Goal: Information Seeking & Learning: Learn about a topic

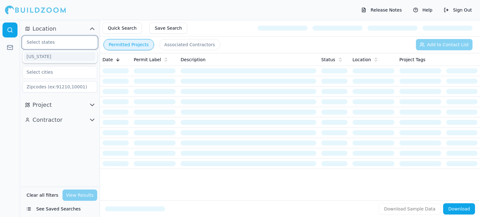
click at [54, 42] on input "text" at bounding box center [56, 42] width 66 height 11
click at [49, 56] on div "[US_STATE]" at bounding box center [60, 57] width 72 height 10
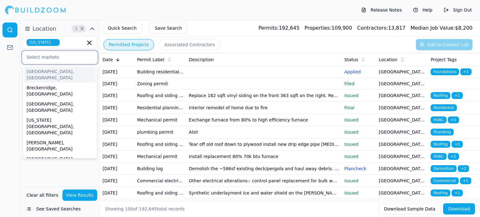
click at [61, 56] on input "text" at bounding box center [56, 57] width 66 height 11
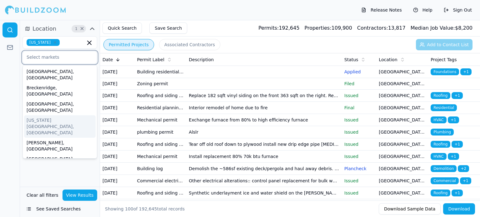
click at [59, 115] on div "[US_STATE][GEOGRAPHIC_DATA], [GEOGRAPHIC_DATA]" at bounding box center [60, 126] width 72 height 23
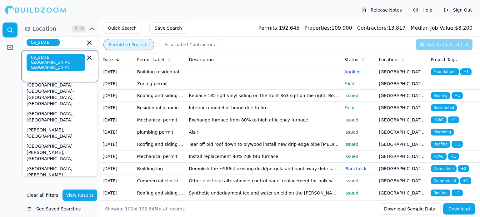
scroll to position [38, 0]
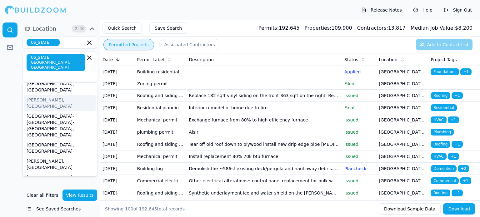
click at [75, 59] on div "[US_STATE][GEOGRAPHIC_DATA], [GEOGRAPHIC_DATA]" at bounding box center [60, 66] width 67 height 24
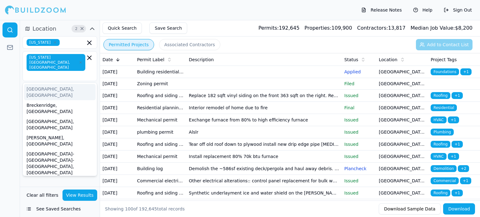
click at [5, 72] on div at bounding box center [10, 118] width 20 height 197
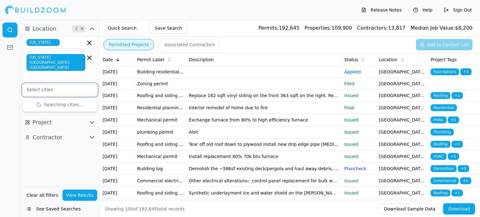
click at [56, 84] on input "text" at bounding box center [56, 89] width 66 height 11
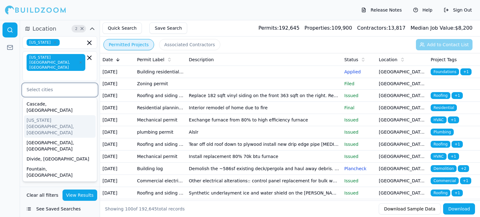
click at [59, 115] on div "[US_STATE][GEOGRAPHIC_DATA], [GEOGRAPHIC_DATA]" at bounding box center [60, 126] width 72 height 23
click at [57, 115] on div "[US_STATE][GEOGRAPHIC_DATA], [GEOGRAPHIC_DATA]" at bounding box center [60, 126] width 72 height 23
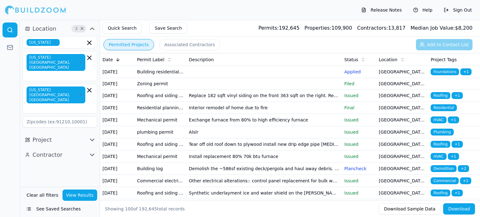
click at [6, 90] on div at bounding box center [10, 118] width 20 height 197
click at [61, 116] on input at bounding box center [60, 121] width 75 height 11
type input "80132"
click at [14, 111] on div at bounding box center [10, 118] width 20 height 197
click at [46, 140] on div "Location 4 × Colorado Colorado Springs, CO Colorado Springs, CO 80132 Project C…" at bounding box center [60, 103] width 80 height 167
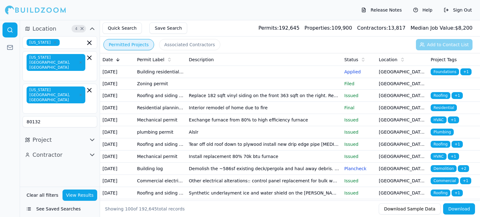
click at [93, 136] on icon "button" at bounding box center [92, 140] width 8 height 8
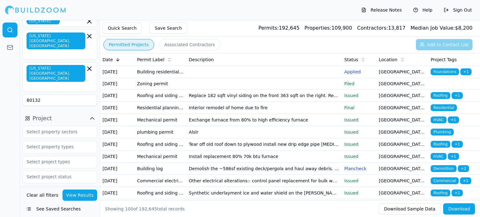
scroll to position [31, 0]
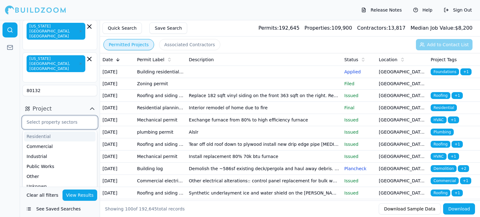
click at [58, 117] on input "text" at bounding box center [56, 122] width 66 height 11
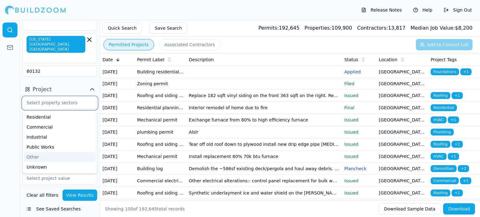
scroll to position [61, 0]
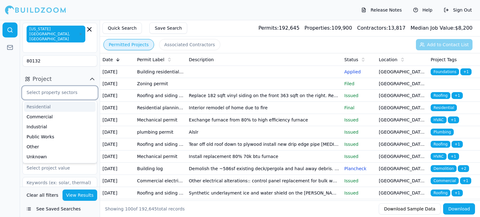
click at [46, 102] on div "Residential" at bounding box center [60, 107] width 72 height 10
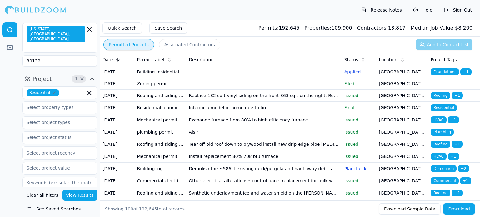
click at [12, 85] on div at bounding box center [10, 118] width 20 height 197
click at [67, 102] on input "text" at bounding box center [56, 107] width 66 height 11
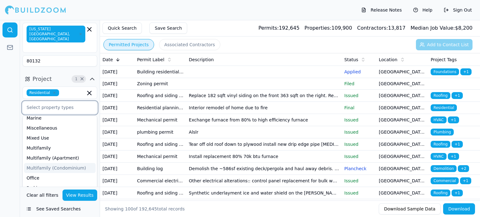
scroll to position [169, 0]
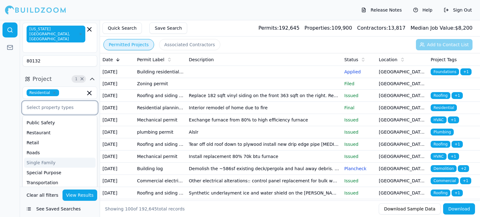
click at [53, 158] on div "Single Family" at bounding box center [60, 163] width 72 height 10
click at [9, 129] on div at bounding box center [10, 118] width 20 height 197
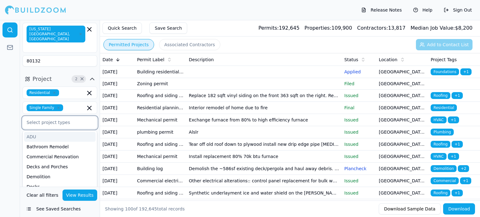
click at [75, 117] on input "text" at bounding box center [56, 122] width 66 height 11
click at [33, 132] on div "ADU" at bounding box center [60, 137] width 72 height 10
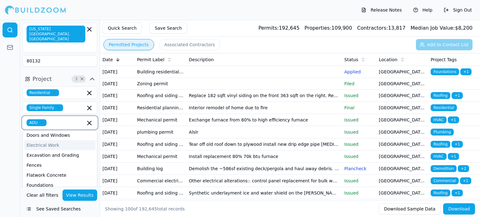
scroll to position [63, 0]
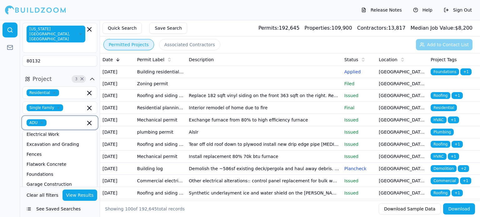
click at [53, 189] on div "Home Addition" at bounding box center [60, 194] width 72 height 10
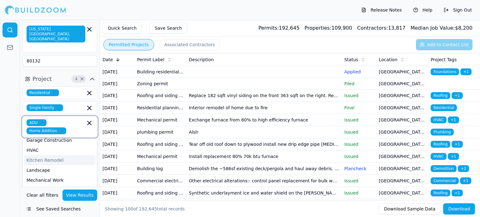
scroll to position [125, 0]
click at [52, 145] on div "Kitchen Remodel" at bounding box center [60, 150] width 72 height 10
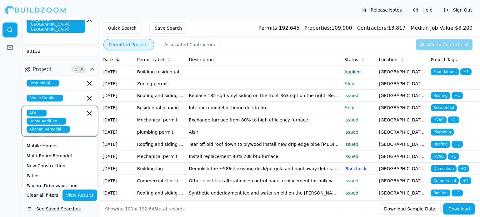
scroll to position [137, 0]
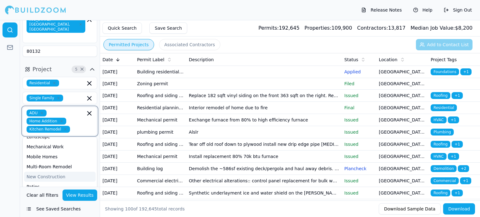
click at [63, 172] on div "New Construction" at bounding box center [60, 177] width 72 height 10
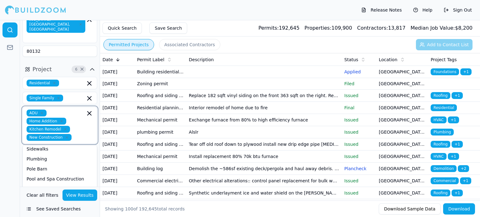
scroll to position [189, 0]
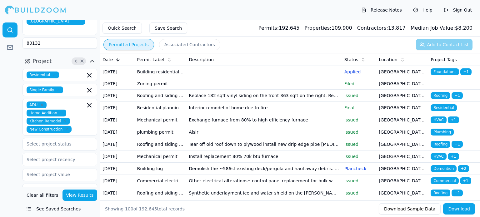
click at [2, 120] on div at bounding box center [10, 118] width 20 height 197
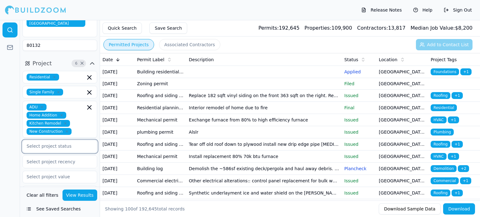
scroll to position [79, 0]
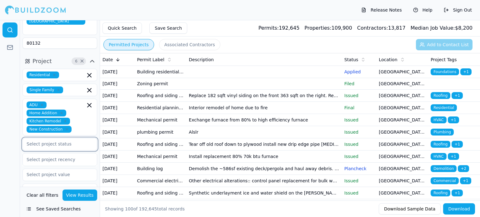
click at [60, 139] on input "text" at bounding box center [56, 144] width 66 height 11
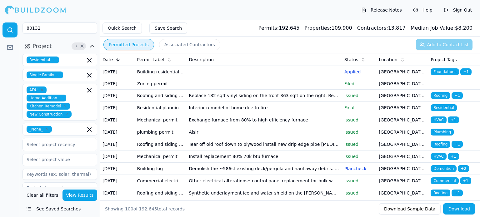
click at [6, 139] on div at bounding box center [10, 118] width 20 height 197
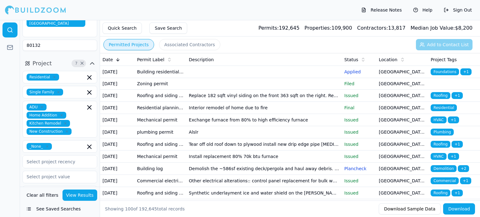
click at [64, 159] on div at bounding box center [60, 162] width 67 height 6
click at [51, 173] on div "Last 7 Days" at bounding box center [60, 178] width 74 height 10
click at [60, 173] on input "text" at bounding box center [56, 178] width 66 height 11
click at [57, 198] on div "$20k-$100k" at bounding box center [60, 203] width 72 height 10
click at [14, 149] on div at bounding box center [10, 118] width 20 height 197
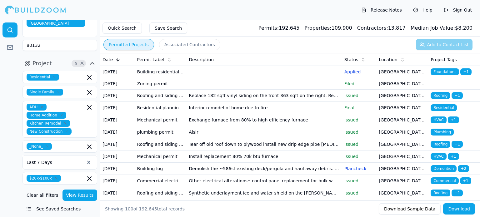
click at [51, 187] on input at bounding box center [60, 192] width 75 height 11
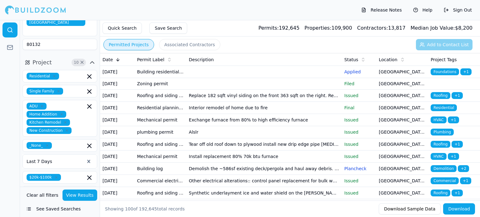
scroll to position [78, 0]
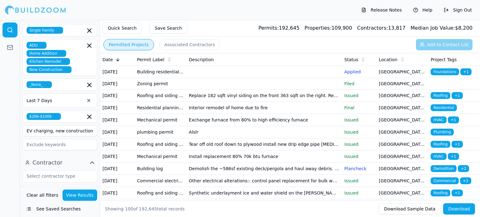
scroll to position [140, 0]
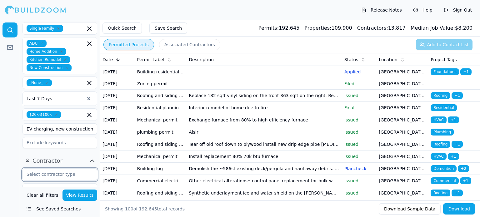
click at [71, 169] on input "text" at bounding box center [56, 174] width 66 height 11
click at [62, 190] on div "Home Builder" at bounding box center [60, 195] width 72 height 10
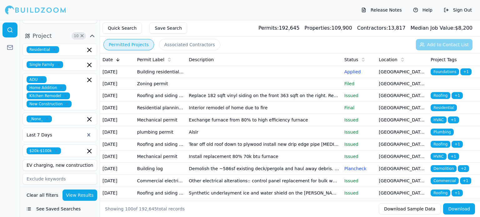
scroll to position [140, 0]
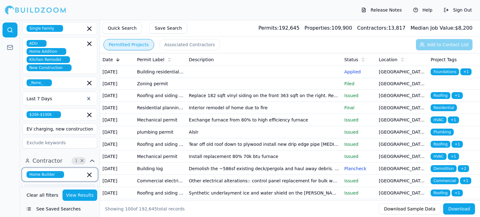
click at [62, 184] on div "General Contractor" at bounding box center [60, 189] width 72 height 10
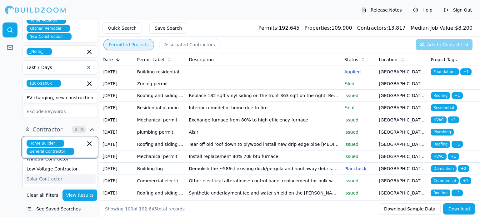
scroll to position [234, 0]
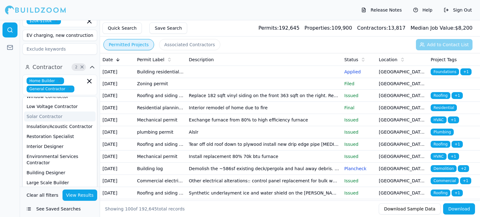
click at [10, 127] on div at bounding box center [10, 118] width 20 height 197
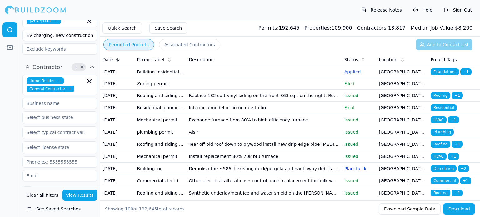
click at [73, 196] on button "View Results" at bounding box center [80, 195] width 35 height 11
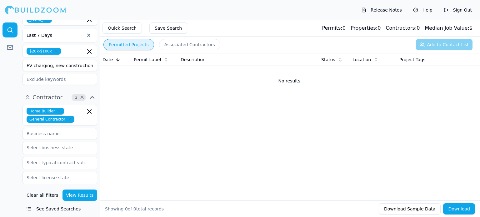
scroll to position [140, 0]
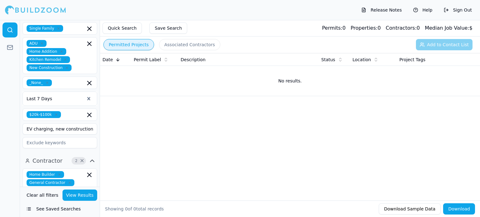
click at [86, 124] on input "EV charging, new construction" at bounding box center [60, 129] width 75 height 11
type input "E"
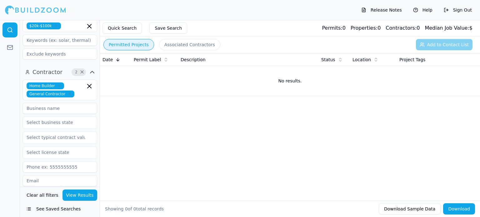
scroll to position [265, 0]
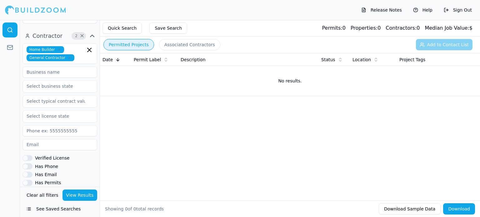
click at [31, 155] on button "Verified License" at bounding box center [28, 158] width 10 height 6
click at [28, 164] on button "Has Phone" at bounding box center [28, 167] width 10 height 6
click at [30, 172] on button "Has Email" at bounding box center [28, 175] width 10 height 6
click at [31, 180] on button "Has Permits" at bounding box center [28, 183] width 10 height 6
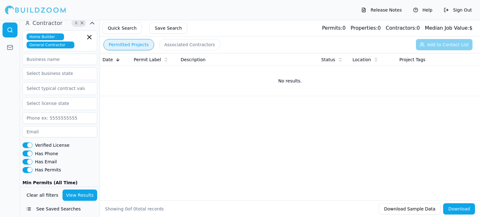
scroll to position [284, 0]
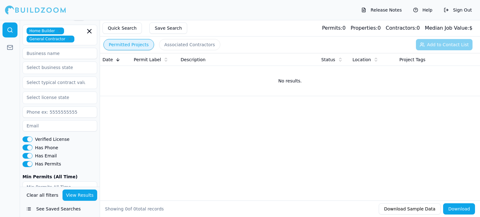
click at [76, 196] on button "View Results" at bounding box center [80, 195] width 35 height 11
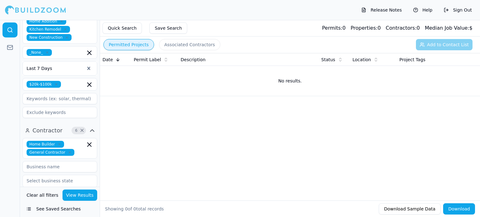
scroll to position [159, 0]
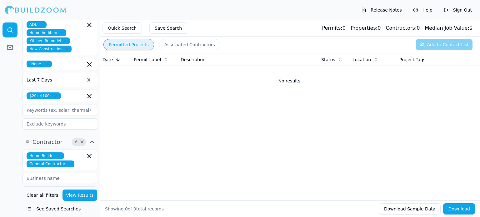
click at [58, 154] on icon "button" at bounding box center [60, 156] width 4 height 4
click at [81, 197] on button "View Results" at bounding box center [80, 195] width 35 height 11
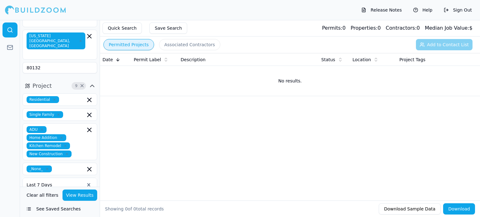
scroll to position [125, 0]
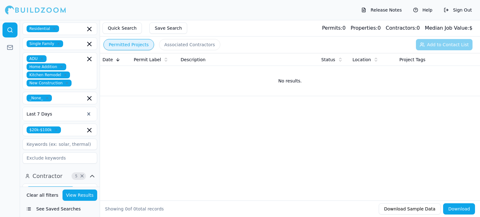
click at [119, 26] on button "Quick Search" at bounding box center [122, 28] width 39 height 11
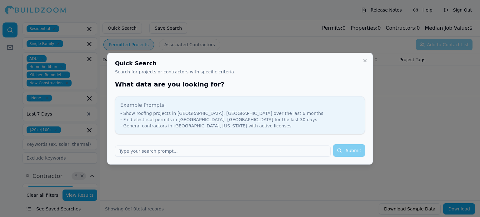
click at [368, 60] on div "Quick Search Search for projects or contractors with specific criteria What dat…" at bounding box center [240, 109] width 266 height 112
click at [364, 60] on button "Close" at bounding box center [365, 60] width 5 height 5
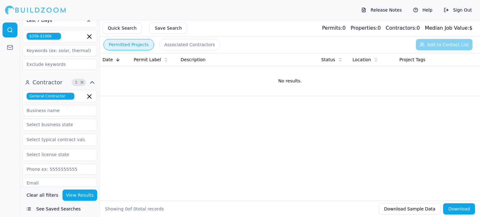
scroll to position [276, 0]
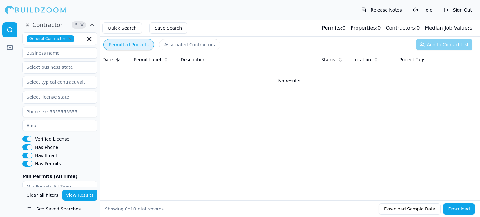
click at [79, 196] on button "View Results" at bounding box center [80, 195] width 35 height 11
click at [169, 45] on button "Associated Contractors" at bounding box center [189, 44] width 61 height 11
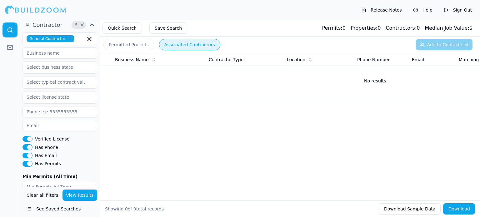
click at [129, 50] on div "Permitted Projects Associated Contractors Add to Contact List" at bounding box center [290, 45] width 380 height 16
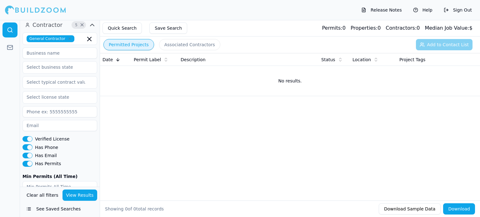
click at [129, 47] on button "Permitted Projects" at bounding box center [129, 44] width 51 height 11
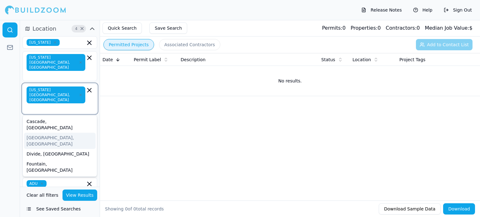
click at [78, 105] on input "text" at bounding box center [57, 108] width 58 height 6
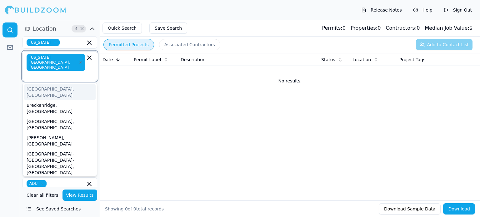
click at [82, 72] on input "text" at bounding box center [57, 75] width 58 height 6
click at [123, 83] on td "No results." at bounding box center [290, 81] width 380 height 30
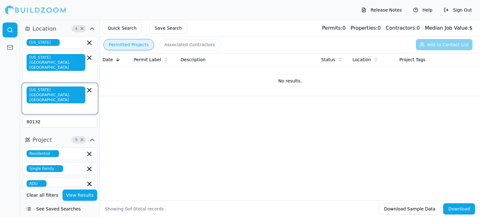
click at [89, 88] on icon "button" at bounding box center [90, 90] width 4 height 4
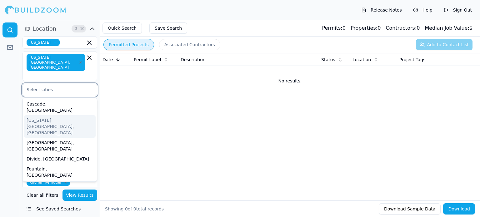
click at [60, 115] on div "[US_STATE][GEOGRAPHIC_DATA], [GEOGRAPHIC_DATA]" at bounding box center [60, 126] width 72 height 23
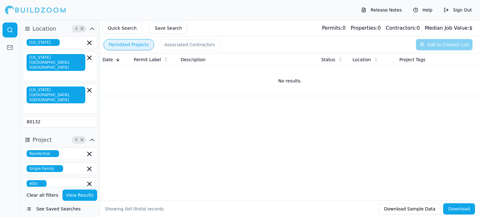
click at [129, 120] on div "Date Permit Label Description Status Location Project Tags No results." at bounding box center [290, 117] width 380 height 128
click at [53, 116] on input "80132" at bounding box center [60, 121] width 75 height 11
type input "8"
click at [90, 195] on button "View Results" at bounding box center [80, 195] width 35 height 11
click at [48, 116] on input at bounding box center [60, 121] width 75 height 11
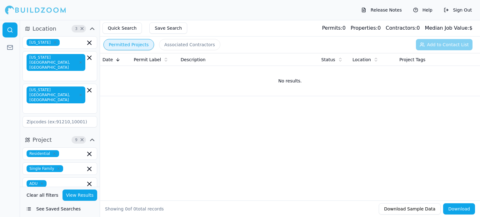
type input "80132"
type input "Maximum Electrical Services LLC"
type input "CO"
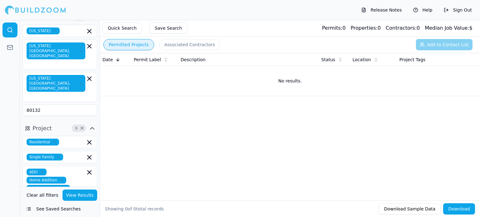
scroll to position [31, 0]
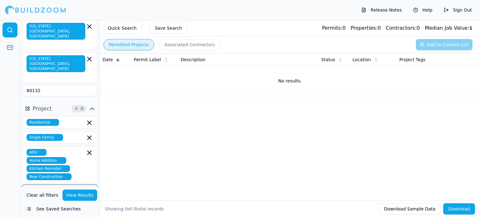
click at [59, 189] on input "text" at bounding box center [69, 192] width 31 height 7
click at [89, 189] on icon "button" at bounding box center [90, 193] width 8 height 8
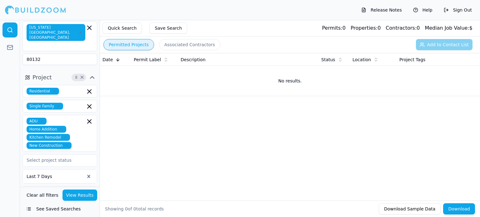
click at [129, 150] on div "Date Permit Label Description Status Location Project Tags No results." at bounding box center [290, 117] width 380 height 128
click at [85, 194] on button "View Results" at bounding box center [80, 195] width 35 height 11
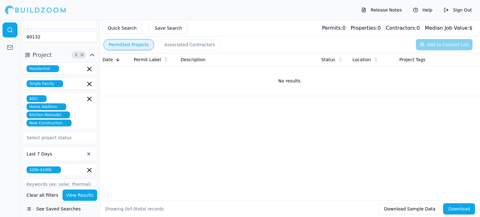
scroll to position [94, 0]
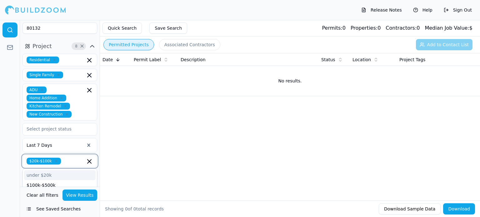
click at [69, 158] on input "text" at bounding box center [74, 161] width 22 height 7
click at [57, 170] on div "under $20k" at bounding box center [60, 175] width 72 height 10
click at [89, 197] on button "View Results" at bounding box center [80, 195] width 35 height 11
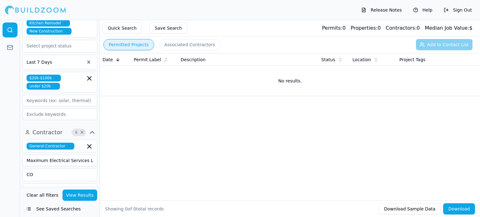
scroll to position [188, 0]
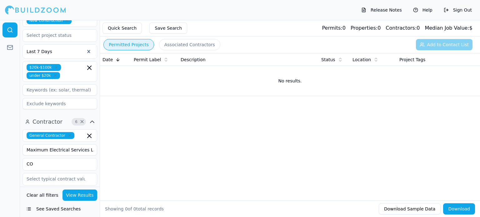
click at [89, 144] on input "Maximum Electrical Services LLC" at bounding box center [60, 149] width 75 height 11
type input "M"
click at [51, 159] on input "CO" at bounding box center [56, 164] width 66 height 11
type input "C"
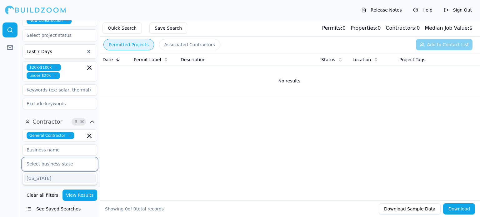
click at [79, 174] on div "[US_STATE]" at bounding box center [60, 179] width 72 height 10
click at [142, 152] on div "Date Permit Label Description Status Location Project Tags No results." at bounding box center [290, 117] width 380 height 128
click at [89, 163] on icon "button" at bounding box center [90, 165] width 4 height 4
click at [85, 196] on button "View Results" at bounding box center [80, 195] width 35 height 11
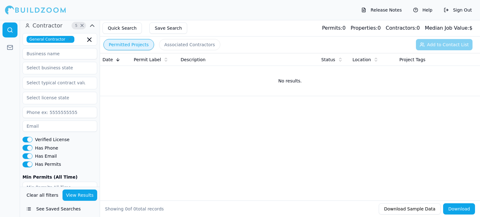
scroll to position [284, 0]
click at [51, 211] on button "See Saved Searches" at bounding box center [60, 209] width 75 height 11
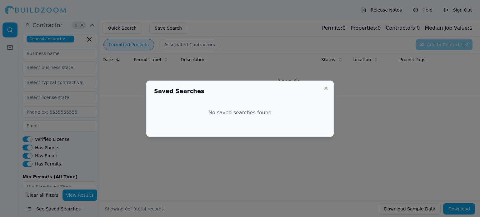
drag, startPoint x: 185, startPoint y: 166, endPoint x: 217, endPoint y: 151, distance: 35.1
click at [189, 163] on div at bounding box center [240, 108] width 480 height 217
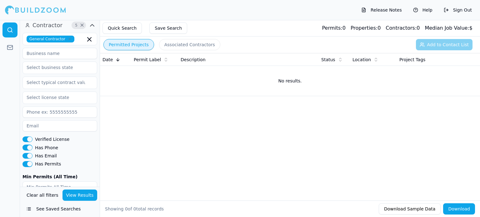
click at [74, 195] on button "View Results" at bounding box center [80, 195] width 35 height 11
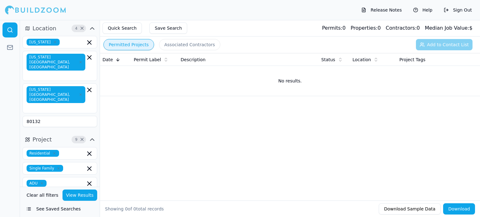
scroll to position [0, 0]
click at [62, 43] on input "text" at bounding box center [73, 42] width 23 height 7
click at [78, 44] on input "text" at bounding box center [73, 42] width 23 height 7
click at [66, 43] on input "text" at bounding box center [73, 42] width 23 height 7
click at [89, 43] on icon "button" at bounding box center [90, 43] width 8 height 8
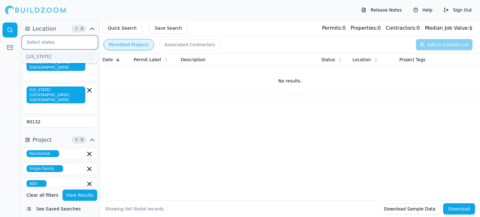
click at [56, 57] on div "[US_STATE]" at bounding box center [60, 57] width 72 height 10
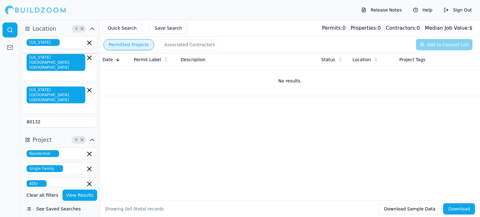
click at [80, 62] on div "[US_STATE][GEOGRAPHIC_DATA], [GEOGRAPHIC_DATA]" at bounding box center [60, 66] width 75 height 30
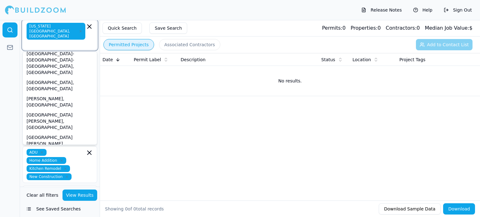
scroll to position [7, 0]
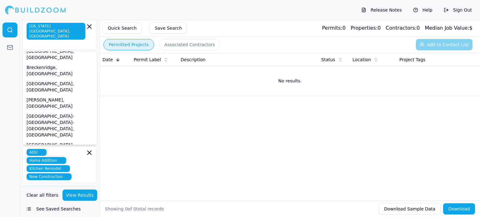
click at [131, 121] on div "Date Permit Label Description Status Location Project Tags No results." at bounding box center [290, 117] width 380 height 128
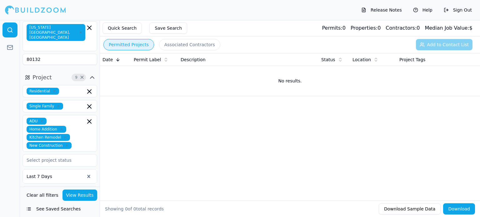
scroll to position [125, 0]
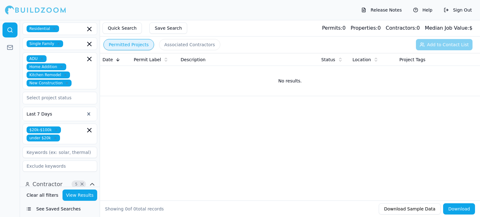
click at [61, 111] on div at bounding box center [56, 114] width 58 height 6
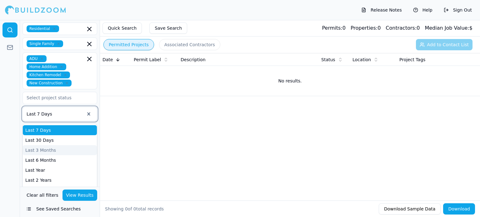
click at [50, 145] on div "Last 3 Months" at bounding box center [60, 150] width 74 height 10
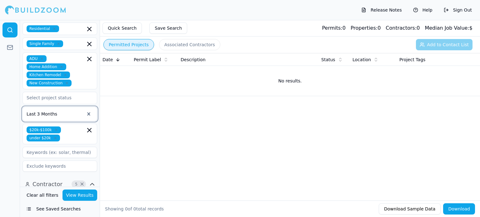
click at [84, 196] on button "View Results" at bounding box center [80, 195] width 35 height 11
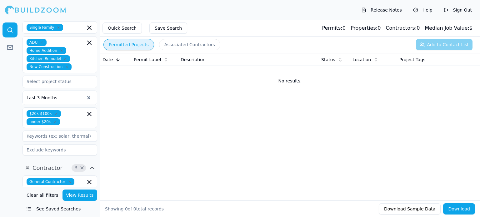
scroll to position [156, 0]
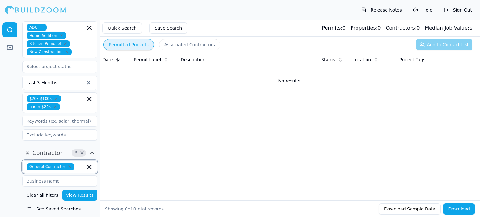
click at [80, 164] on input "text" at bounding box center [81, 167] width 8 height 7
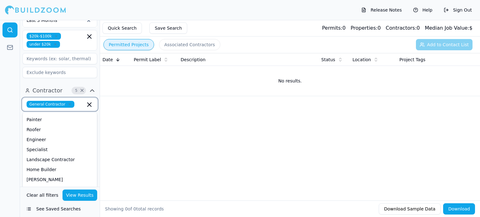
scroll to position [30, 0]
click at [61, 173] on div "Home Builder" at bounding box center [60, 178] width 72 height 10
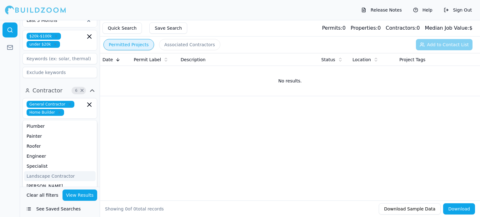
click at [147, 140] on div "Date Permit Label Description Status Location Project Tags No results." at bounding box center [290, 117] width 380 height 128
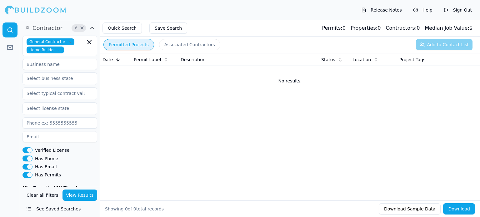
scroll to position [292, 0]
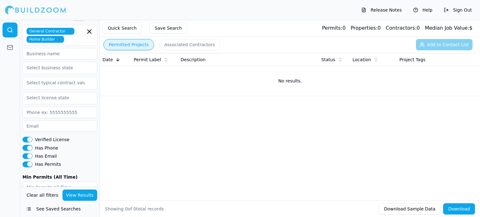
click at [463, 208] on button "Download" at bounding box center [459, 209] width 32 height 11
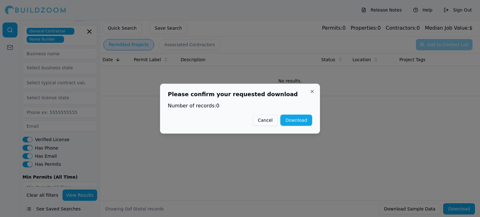
click at [289, 119] on button "Download" at bounding box center [296, 120] width 32 height 11
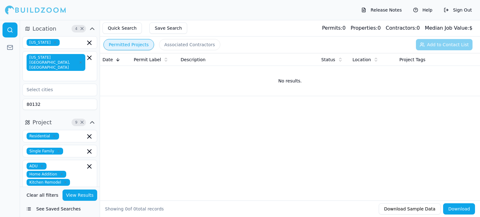
click at [45, 196] on button "Clear all filters" at bounding box center [42, 195] width 35 height 11
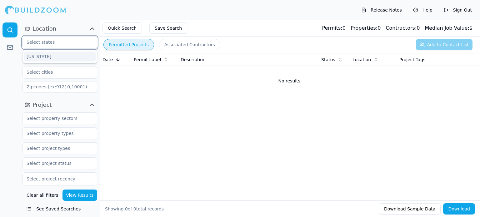
click at [60, 44] on input "text" at bounding box center [56, 42] width 66 height 11
type input "[US_STATE]"
click at [62, 53] on div "[US_STATE]" at bounding box center [60, 57] width 72 height 10
click at [61, 58] on input "text" at bounding box center [56, 57] width 66 height 11
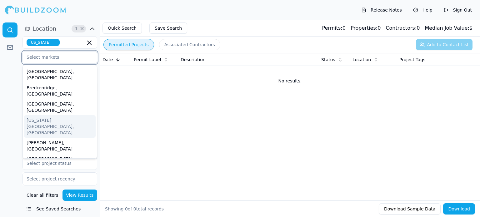
click at [56, 115] on div "[US_STATE][GEOGRAPHIC_DATA], [GEOGRAPHIC_DATA]" at bounding box center [60, 126] width 72 height 23
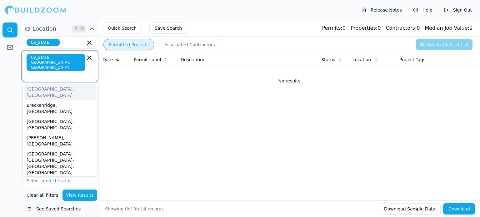
click at [78, 72] on input "text" at bounding box center [57, 75] width 58 height 6
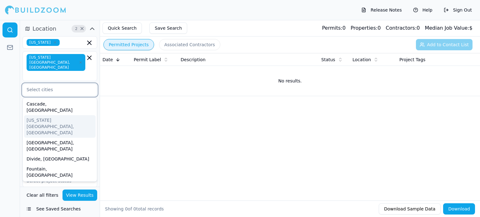
click at [72, 115] on div "[US_STATE][GEOGRAPHIC_DATA], [GEOGRAPHIC_DATA]" at bounding box center [60, 126] width 72 height 23
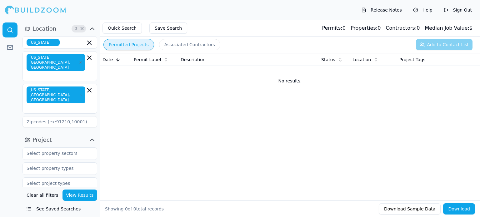
click at [7, 81] on div at bounding box center [10, 118] width 20 height 197
click at [64, 116] on input at bounding box center [60, 121] width 75 height 11
type input "80132"
type input "Maximum Electrical Services LLC"
type input "CO"
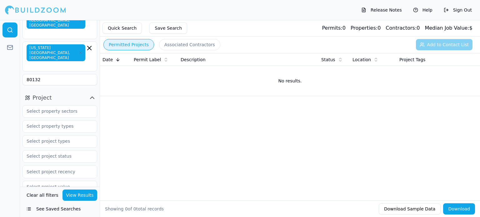
scroll to position [31, 0]
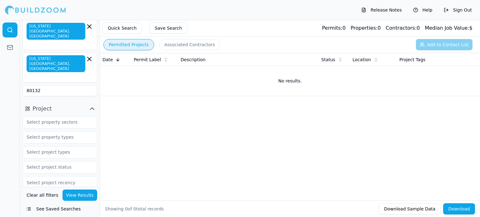
click at [92, 108] on icon "button" at bounding box center [92, 109] width 4 height 2
click at [92, 105] on icon "button" at bounding box center [92, 109] width 8 height 8
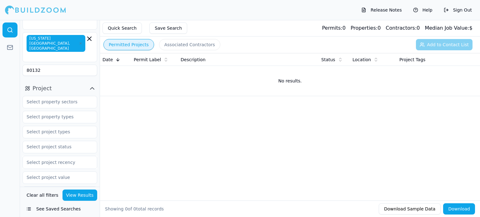
scroll to position [31, 0]
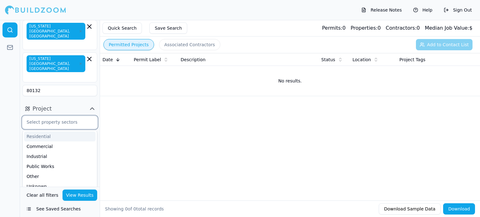
click at [62, 117] on input "text" at bounding box center [56, 122] width 66 height 11
click at [48, 132] on div "Residential" at bounding box center [60, 137] width 72 height 10
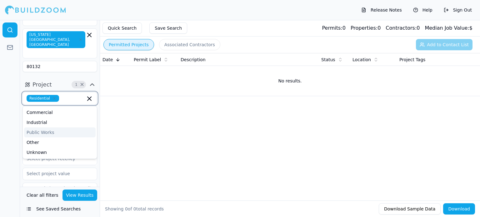
scroll to position [94, 0]
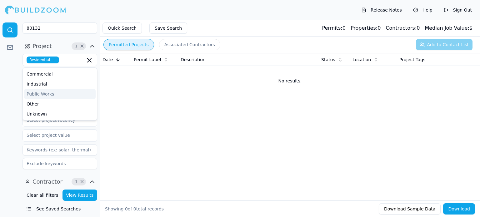
click at [121, 128] on div "Date Permit Label Description Status Location Project Tags No results." at bounding box center [290, 117] width 380 height 128
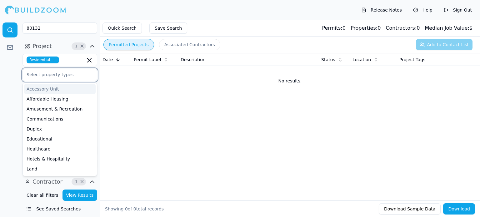
click at [63, 69] on input "text" at bounding box center [56, 74] width 66 height 11
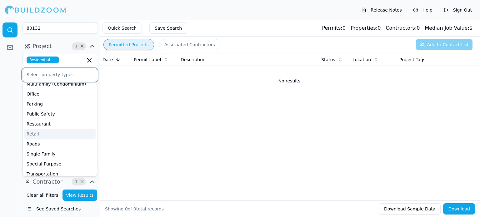
scroll to position [156, 0]
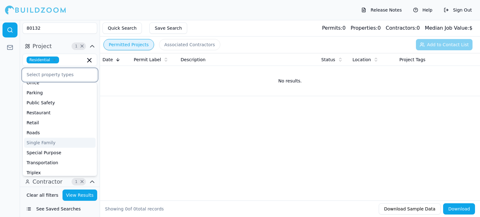
click at [52, 138] on div "Single Family" at bounding box center [60, 143] width 72 height 10
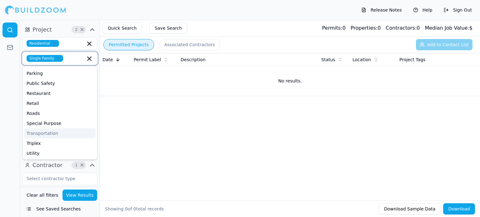
scroll to position [125, 0]
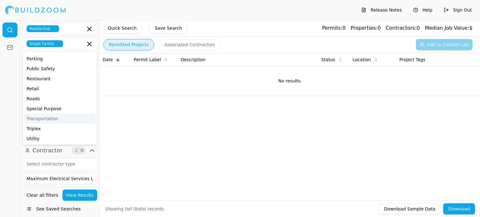
click at [129, 123] on div "Date Permit Label Description Status Location Project Tags No results." at bounding box center [290, 117] width 380 height 128
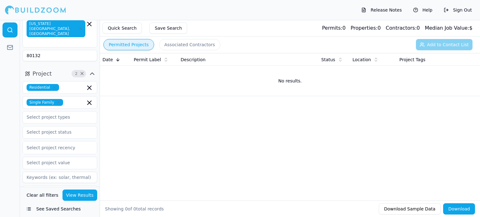
scroll to position [63, 0]
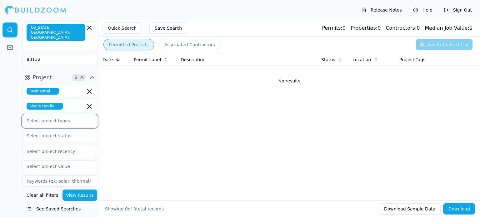
click at [70, 115] on input "text" at bounding box center [56, 120] width 66 height 11
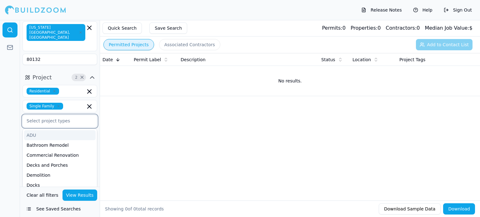
click at [57, 130] on div "ADU" at bounding box center [60, 135] width 72 height 10
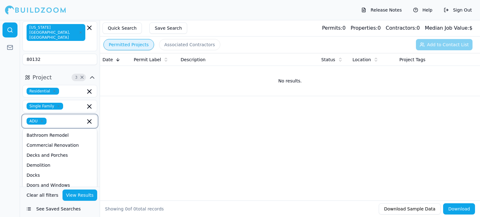
click at [48, 190] on div "Electrical Work" at bounding box center [60, 195] width 72 height 10
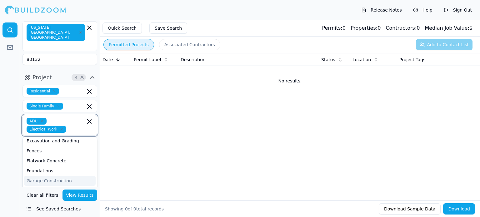
scroll to position [94, 0]
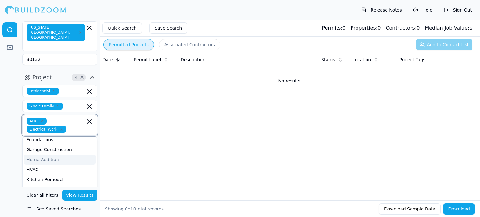
click at [59, 155] on div "Home Addition" at bounding box center [60, 160] width 72 height 10
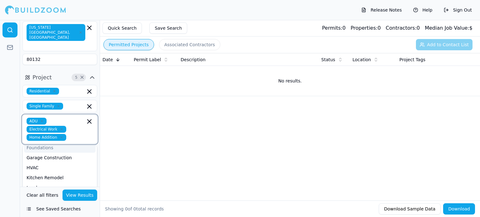
click at [61, 137] on icon "button" at bounding box center [62, 138] width 2 height 2
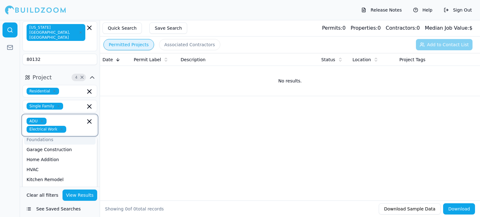
click at [63, 129] on icon "button" at bounding box center [62, 130] width 2 height 2
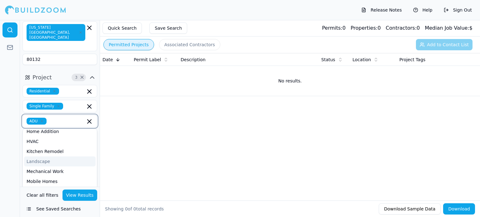
scroll to position [135, 0]
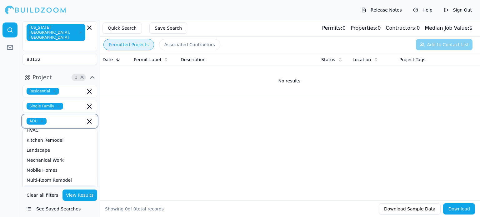
click at [61, 185] on div "New Construction" at bounding box center [60, 190] width 72 height 10
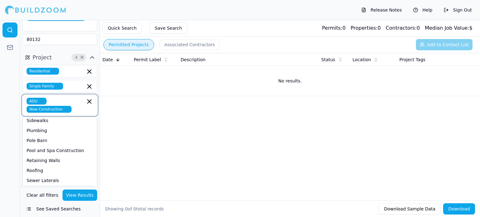
scroll to position [94, 0]
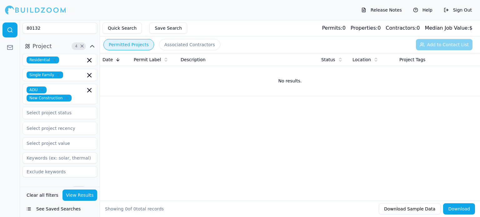
click at [140, 148] on div "Date Permit Label Description Status Location Project Tags No results." at bounding box center [290, 117] width 380 height 128
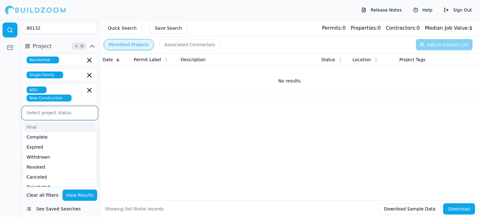
click at [59, 107] on input "text" at bounding box center [56, 112] width 66 height 11
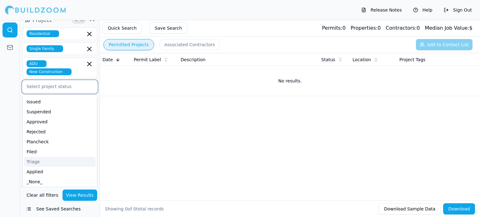
scroll to position [63, 0]
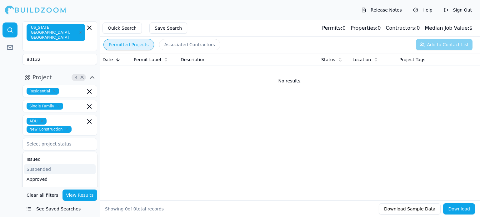
click at [185, 161] on div "Date Permit Label Description Status Location Project Tags No results." at bounding box center [290, 117] width 380 height 128
click at [80, 139] on input "text" at bounding box center [56, 144] width 66 height 11
click at [147, 144] on div "Date Permit Label Description Status Location Project Tags No results." at bounding box center [290, 117] width 380 height 128
click at [69, 157] on div at bounding box center [60, 160] width 67 height 6
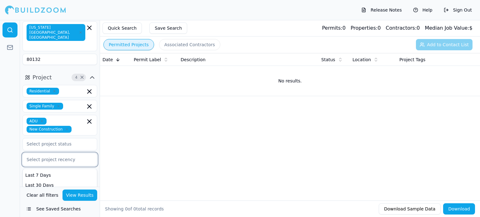
click at [52, 190] on div "Last 3 Months" at bounding box center [60, 195] width 74 height 10
click at [73, 170] on input "text" at bounding box center [56, 175] width 66 height 11
click at [63, 185] on div "under $20k" at bounding box center [60, 190] width 72 height 10
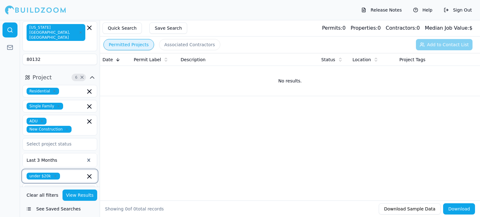
click at [53, 185] on div "$20k-$100k" at bounding box center [60, 190] width 72 height 10
click at [152, 157] on div "Date Permit Label Description Status Location Project Tags No results." at bounding box center [290, 117] width 380 height 128
click at [85, 193] on input at bounding box center [60, 198] width 75 height 11
click at [85, 207] on input at bounding box center [60, 212] width 75 height 11
click at [87, 198] on button "View Results" at bounding box center [80, 195] width 35 height 11
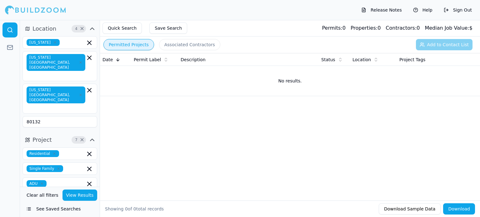
click at [41, 116] on input "80132" at bounding box center [60, 121] width 75 height 11
type input "8"
click at [90, 196] on button "View Results" at bounding box center [80, 195] width 35 height 11
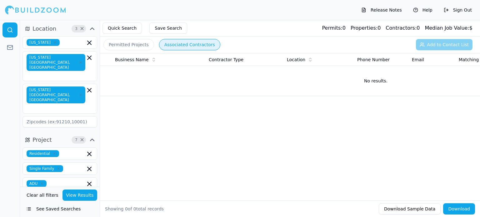
click at [181, 44] on button "Associated Contractors" at bounding box center [189, 44] width 61 height 11
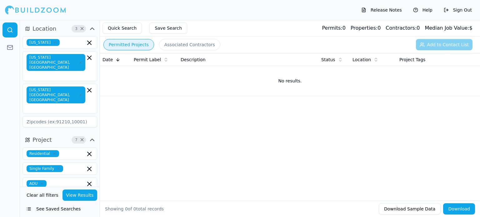
click at [125, 47] on button "Permitted Projects" at bounding box center [129, 44] width 51 height 11
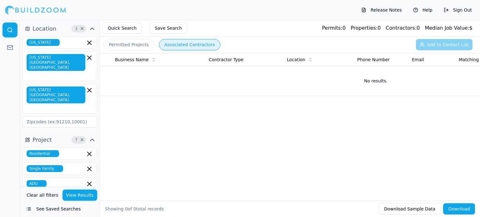
click at [165, 42] on button "Associated Contractors" at bounding box center [189, 44] width 61 height 11
click at [57, 116] on input at bounding box center [60, 121] width 75 height 11
type input "80907"
click at [69, 194] on button "View Results" at bounding box center [80, 195] width 35 height 11
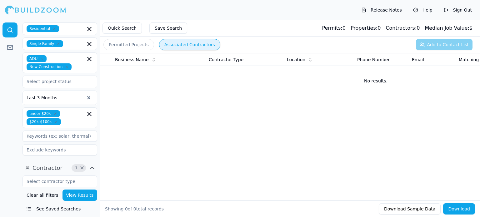
scroll to position [188, 0]
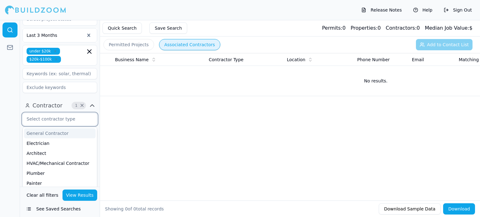
click at [71, 114] on input "text" at bounding box center [56, 119] width 66 height 11
click at [45, 129] on div "General Contractor" at bounding box center [60, 134] width 72 height 10
click at [91, 116] on icon "button" at bounding box center [90, 120] width 8 height 8
click at [53, 129] on div "General Contractor" at bounding box center [60, 134] width 72 height 10
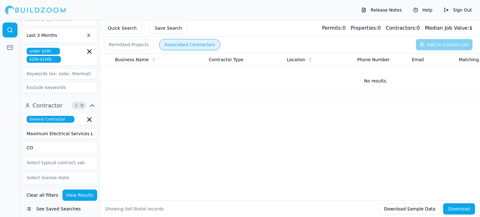
click at [132, 119] on div "Business Name Contractor Type Location Phone Number Email Matching Permits All …" at bounding box center [290, 117] width 380 height 128
click at [91, 128] on input "Maximum Electrical Services LLC" at bounding box center [60, 133] width 75 height 11
type input "M"
click at [49, 142] on input "CO" at bounding box center [56, 147] width 66 height 11
type input "C"
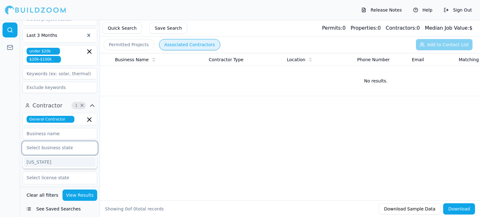
click at [33, 157] on div "[US_STATE]" at bounding box center [60, 162] width 72 height 10
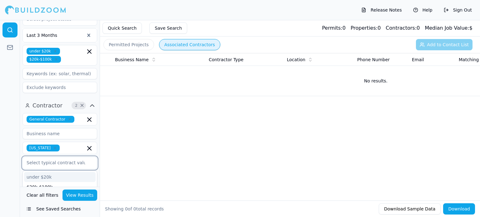
click at [82, 157] on input "text" at bounding box center [56, 162] width 66 height 11
click at [62, 172] on div "under $20k" at bounding box center [60, 177] width 72 height 10
click at [62, 172] on div "$20k-$100k" at bounding box center [60, 177] width 72 height 10
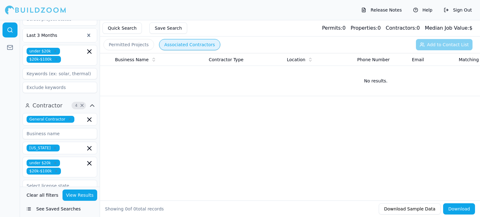
click at [192, 143] on div "Business Name Contractor Type Location Phone Number Email Matching Permits All …" at bounding box center [290, 117] width 380 height 128
click at [71, 180] on input "text" at bounding box center [56, 185] width 66 height 11
click at [30, 195] on div "[US_STATE]" at bounding box center [60, 200] width 72 height 10
click at [76, 197] on button "View Results" at bounding box center [80, 195] width 35 height 11
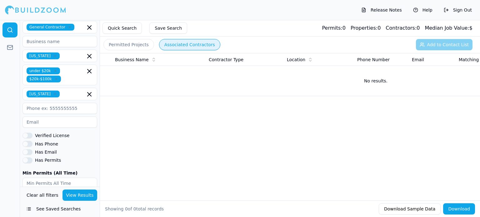
scroll to position [284, 0]
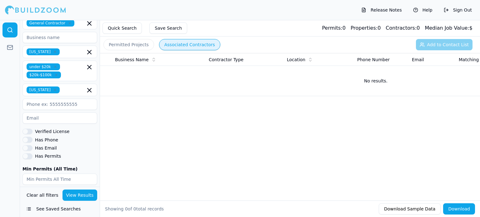
type input "1"
click at [52, 205] on input "1" at bounding box center [41, 210] width 36 height 11
type input "1"
click at [91, 205] on input "1" at bounding box center [79, 210] width 36 height 11
type input "1"
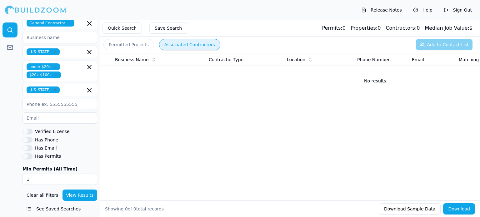
click at [90, 174] on input "1" at bounding box center [60, 179] width 75 height 11
click at [30, 154] on button "Has Permits" at bounding box center [28, 157] width 10 height 6
click at [29, 145] on button "Has Email" at bounding box center [28, 148] width 10 height 6
click at [29, 129] on button "Verified License" at bounding box center [28, 132] width 10 height 6
click at [30, 137] on button "Has Phone" at bounding box center [28, 140] width 10 height 6
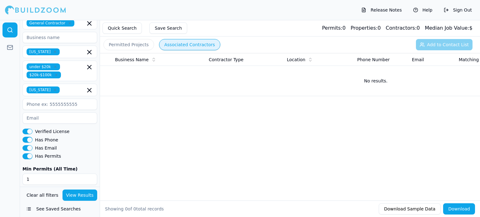
click at [83, 195] on button "View Results" at bounding box center [80, 195] width 35 height 11
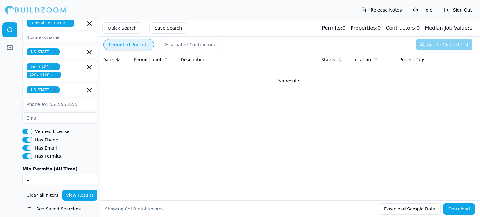
click at [136, 44] on button "Permitted Projects" at bounding box center [129, 44] width 51 height 11
click at [83, 194] on button "View Results" at bounding box center [80, 195] width 35 height 11
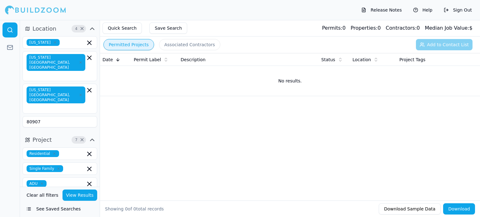
click at [77, 28] on span "4" at bounding box center [76, 29] width 6 height 6
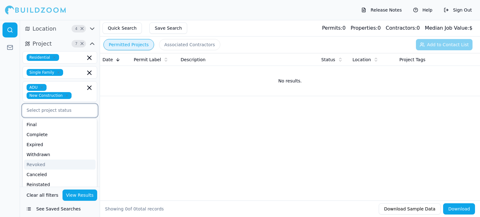
click at [63, 111] on input "text" at bounding box center [56, 110] width 66 height 11
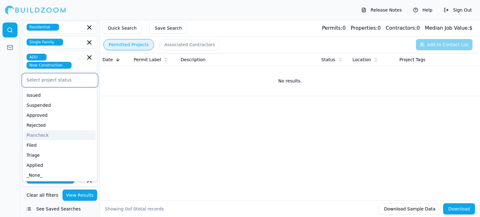
scroll to position [63, 0]
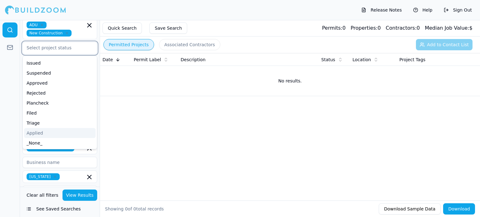
click at [53, 133] on div "Applied" at bounding box center [60, 133] width 72 height 10
click at [145, 130] on div "Date Permit Label Description Status Location Project Tags No results." at bounding box center [290, 117] width 380 height 128
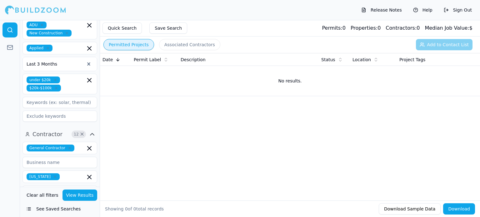
click at [83, 195] on button "View Results" at bounding box center [80, 195] width 35 height 11
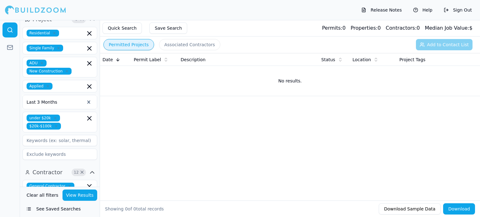
scroll to position [63, 0]
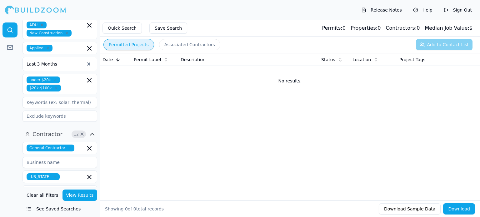
click at [73, 103] on input at bounding box center [60, 102] width 75 height 11
click at [73, 117] on input at bounding box center [60, 116] width 75 height 11
click at [71, 102] on input at bounding box center [60, 102] width 75 height 11
type input "electrical"
click at [87, 196] on button "View Results" at bounding box center [80, 195] width 35 height 11
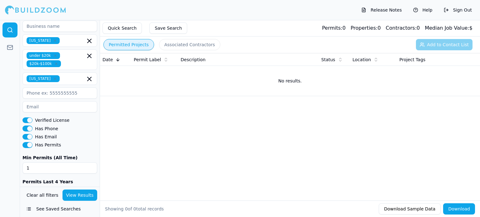
scroll to position [223, 0]
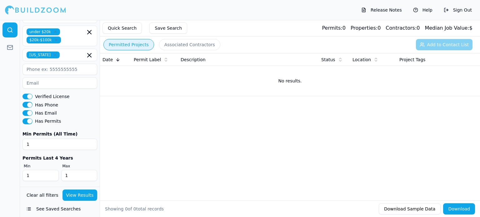
click at [50, 212] on button "See Saved Searches" at bounding box center [60, 209] width 75 height 11
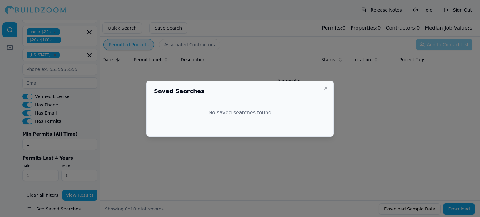
click at [50, 211] on div at bounding box center [240, 108] width 480 height 217
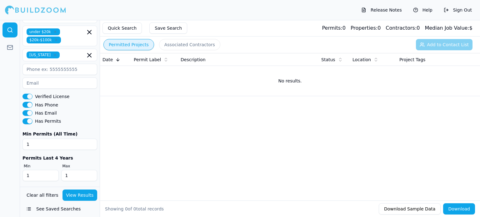
click at [420, 213] on button "Download Sample Data" at bounding box center [410, 209] width 62 height 11
click at [9, 48] on icon at bounding box center [10, 47] width 6 height 6
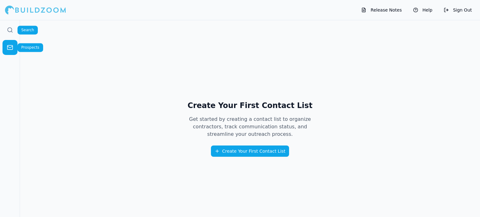
click at [10, 29] on icon at bounding box center [10, 30] width 6 height 6
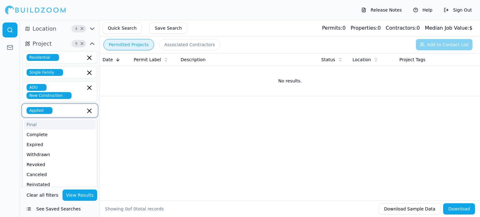
click at [67, 111] on input "text" at bounding box center [70, 110] width 30 height 7
click at [89, 111] on icon "button" at bounding box center [90, 111] width 4 height 4
click at [159, 128] on div "Date Permit Label Description Status Location Project Tags No results." at bounding box center [290, 117] width 380 height 128
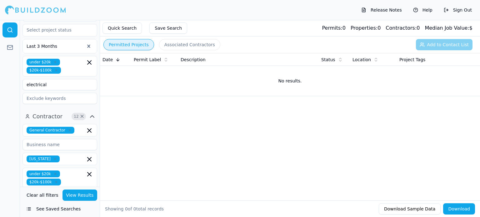
scroll to position [94, 0]
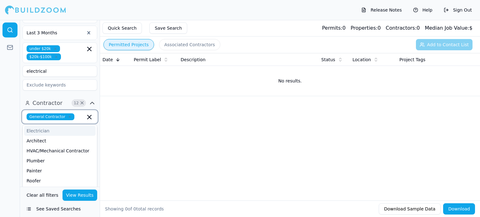
click at [77, 118] on input "text" at bounding box center [81, 117] width 8 height 7
click at [59, 128] on div "Home Builder" at bounding box center [60, 127] width 72 height 10
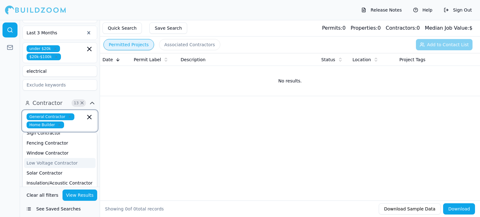
scroll to position [219, 0]
click at [154, 153] on div "Date Permit Label Description Status Location Project Tags No results." at bounding box center [290, 117] width 380 height 128
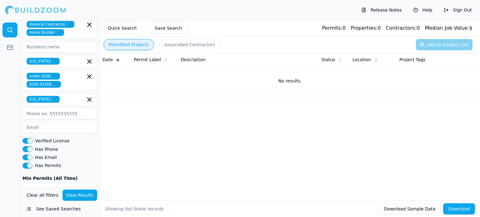
scroll to position [188, 0]
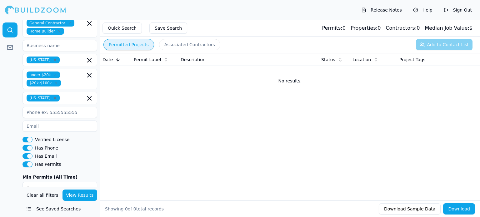
click at [84, 199] on button "View Results" at bounding box center [80, 195] width 35 height 11
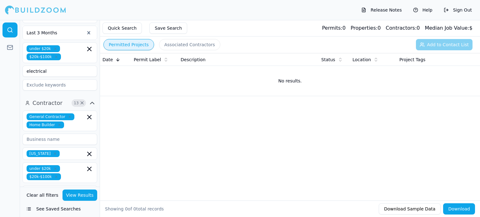
scroll to position [0, 0]
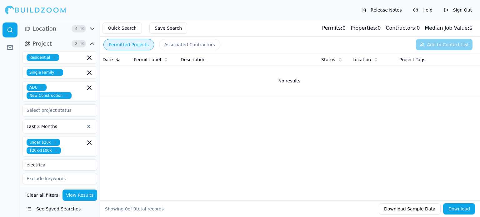
click at [51, 31] on span "Location" at bounding box center [45, 28] width 24 height 9
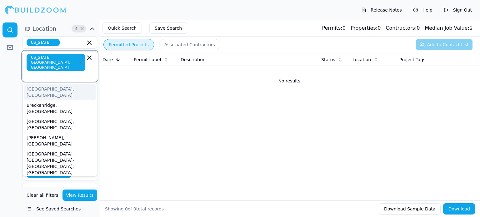
click at [79, 72] on input "text" at bounding box center [57, 75] width 58 height 6
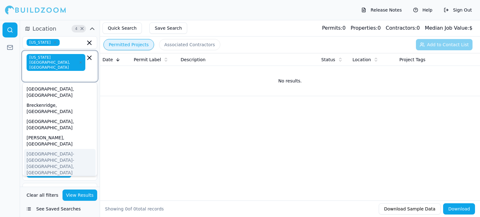
click at [61, 149] on div "[GEOGRAPHIC_DATA]-[GEOGRAPHIC_DATA]-[GEOGRAPHIC_DATA], [GEOGRAPHIC_DATA]" at bounding box center [60, 163] width 72 height 29
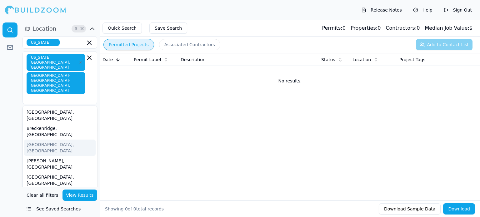
click at [129, 109] on div "Date Permit Label Description Status Location Project Tags No results." at bounding box center [290, 117] width 380 height 128
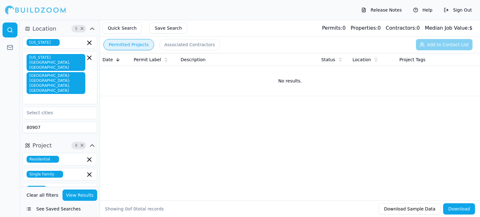
click at [43, 122] on input "80907" at bounding box center [60, 127] width 75 height 11
type input "8"
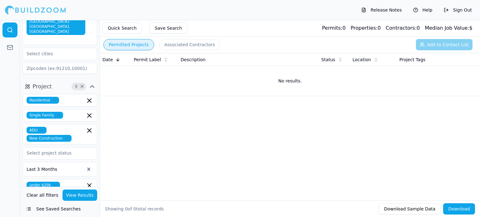
scroll to position [63, 0]
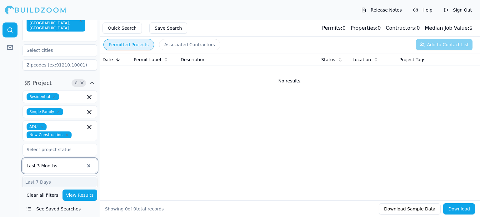
click at [78, 163] on div at bounding box center [56, 166] width 58 height 6
click at [53, 200] on div "Last 6 Months" at bounding box center [60, 205] width 74 height 10
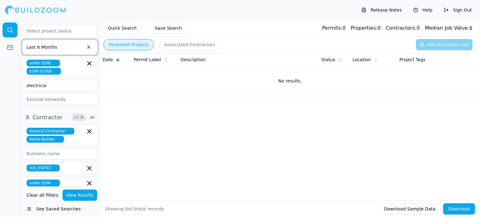
scroll to position [188, 0]
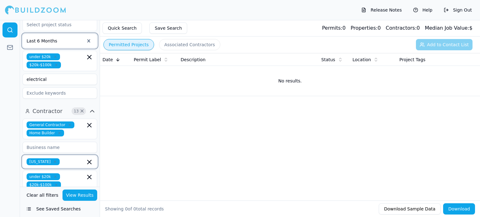
click at [91, 159] on icon "button" at bounding box center [90, 163] width 8 height 8
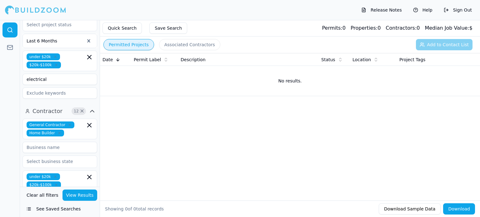
click at [88, 197] on icon "button" at bounding box center [90, 201] width 8 height 8
click at [89, 175] on icon "button" at bounding box center [90, 177] width 4 height 4
click at [82, 195] on button "View Results" at bounding box center [80, 195] width 35 height 11
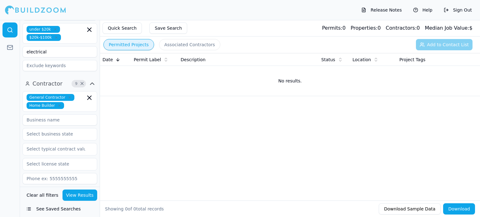
scroll to position [250, 0]
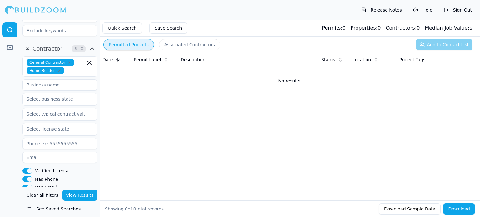
click at [26, 168] on button "Verified License" at bounding box center [28, 171] width 10 height 6
click at [26, 176] on button "Has Phone" at bounding box center [28, 179] width 10 height 6
click at [26, 185] on button "Has Email" at bounding box center [28, 188] width 10 height 6
click at [25, 193] on button "Has Permits" at bounding box center [28, 196] width 10 height 6
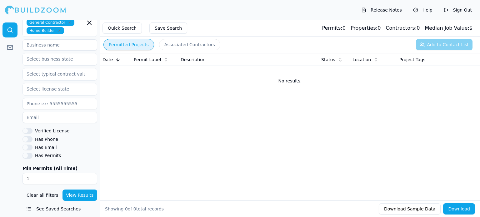
scroll to position [304, 0]
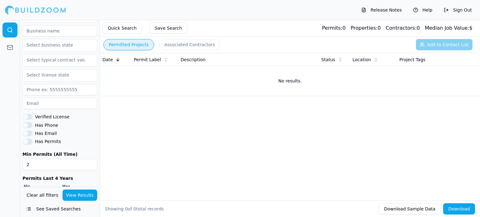
click at [90, 159] on input "2" at bounding box center [60, 164] width 75 height 11
click at [91, 159] on input "1" at bounding box center [60, 164] width 75 height 11
type input "0"
click at [91, 159] on input "0" at bounding box center [60, 164] width 75 height 11
type input "0"
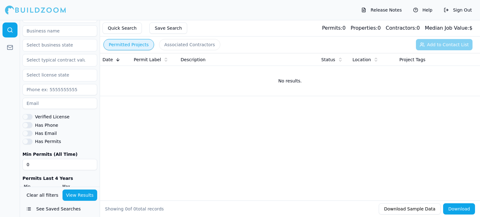
click at [53, 190] on input "0" at bounding box center [41, 195] width 36 height 11
type input "0"
click at [90, 190] on input "0" at bounding box center [79, 195] width 36 height 11
click at [81, 195] on button "View Results" at bounding box center [80, 195] width 35 height 11
click at [118, 61] on icon at bounding box center [117, 59] width 5 height 5
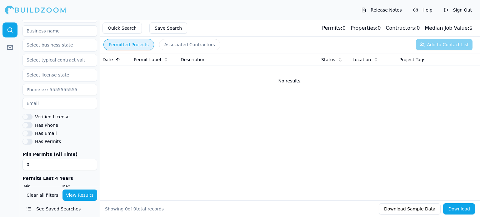
click at [118, 61] on icon at bounding box center [117, 59] width 5 height 5
click at [120, 46] on button "Permitted Projects" at bounding box center [129, 44] width 51 height 11
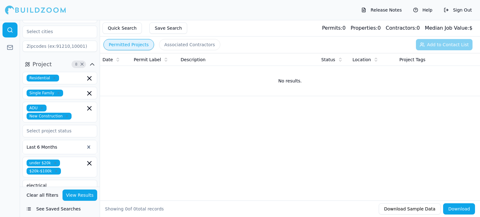
scroll to position [54, 0]
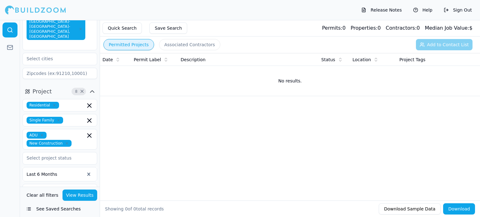
click at [73, 132] on div "ADU New Construction" at bounding box center [60, 139] width 67 height 15
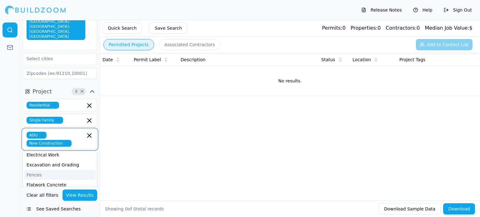
scroll to position [94, 0]
click at [56, 179] on div "Home Addition" at bounding box center [60, 184] width 72 height 10
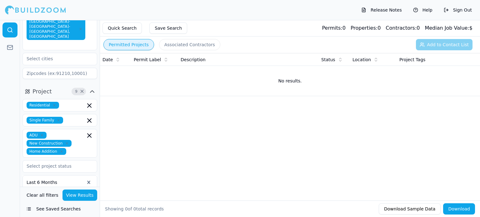
click at [146, 137] on div "Date Permit Label Description Status Location Project Tags No results." at bounding box center [290, 117] width 380 height 128
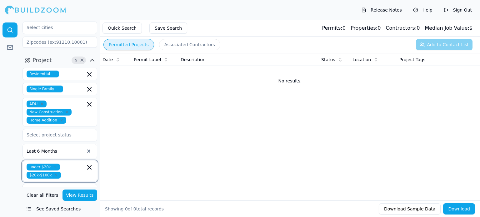
click at [89, 164] on icon "button" at bounding box center [90, 168] width 8 height 8
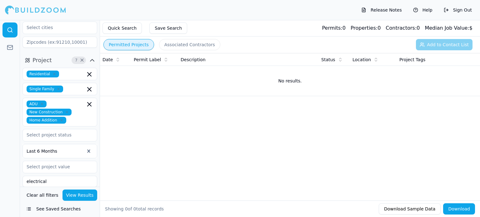
click at [123, 154] on div "Date Permit Label Description Status Location Project Tags No results." at bounding box center [290, 117] width 380 height 128
click at [91, 176] on input "electrical" at bounding box center [60, 181] width 75 height 11
type input "e"
click at [78, 194] on button "View Results" at bounding box center [80, 195] width 35 height 11
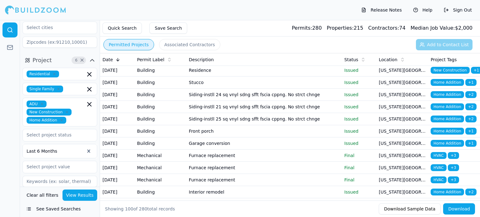
scroll to position [31, 0]
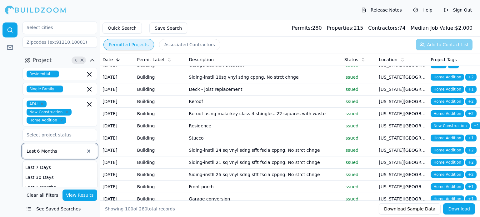
click at [76, 148] on div at bounding box center [56, 151] width 58 height 6
click at [56, 173] on div "Last 30 Days" at bounding box center [60, 178] width 74 height 10
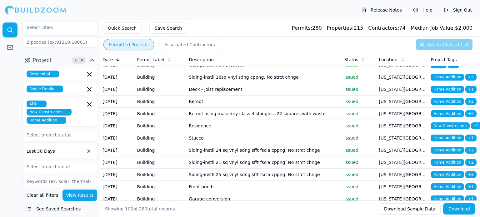
click at [87, 192] on button "View Results" at bounding box center [80, 195] width 35 height 11
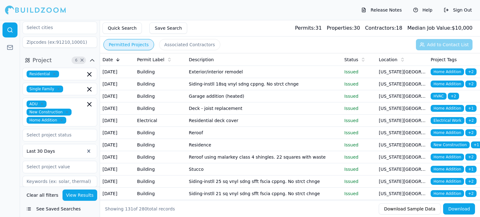
click at [373, 78] on td "Issued" at bounding box center [359, 72] width 35 height 12
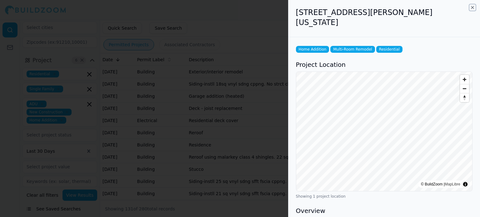
click at [471, 6] on icon "button" at bounding box center [472, 7] width 5 height 5
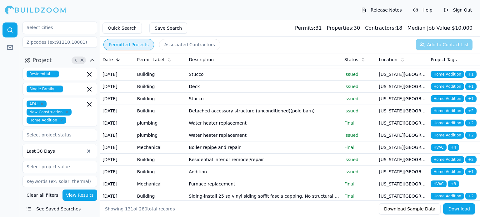
scroll to position [188, 0]
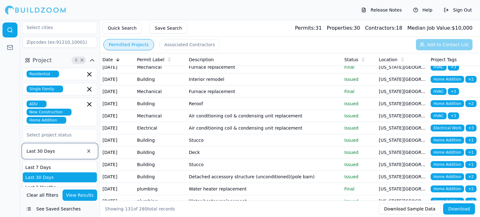
click at [68, 148] on div at bounding box center [56, 151] width 58 height 6
click at [63, 163] on div "Last 7 Days" at bounding box center [60, 168] width 74 height 10
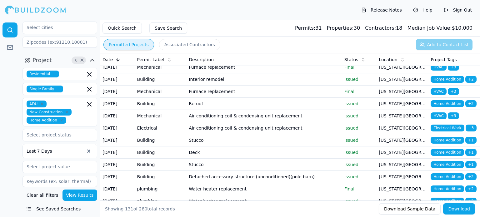
click at [83, 195] on button "View Results" at bounding box center [80, 195] width 35 height 11
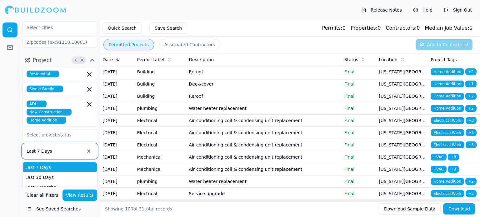
click at [76, 144] on div "Last 7 Days" at bounding box center [60, 151] width 75 height 14
click at [68, 193] on div "Last 6 Months" at bounding box center [60, 198] width 74 height 10
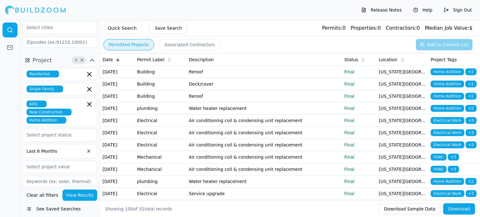
click at [85, 192] on button "View Results" at bounding box center [80, 195] width 35 height 11
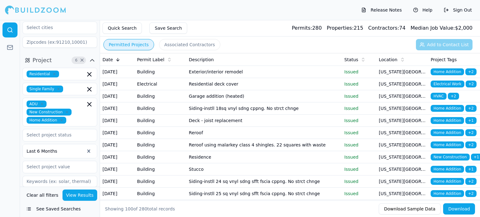
click at [353, 73] on p "Issued" at bounding box center [360, 72] width 30 height 6
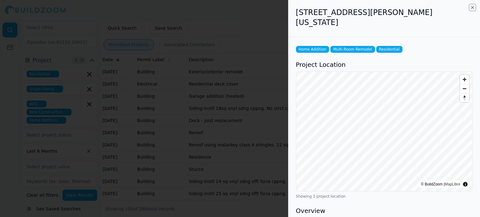
click at [472, 7] on icon "button" at bounding box center [473, 7] width 3 height 3
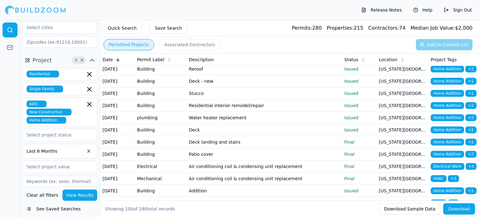
scroll to position [813, 0]
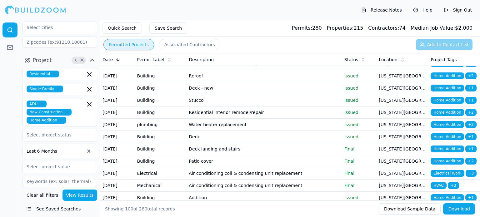
click at [183, 44] on button "Associated Contractors" at bounding box center [189, 44] width 61 height 11
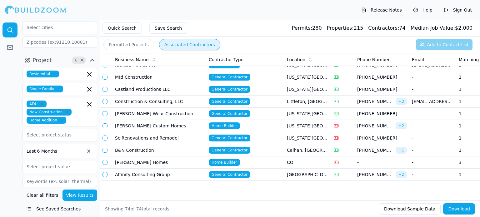
scroll to position [787, 0]
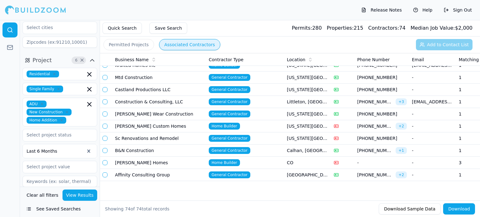
click at [74, 101] on div "ADU New Construction Home Addition" at bounding box center [60, 112] width 67 height 23
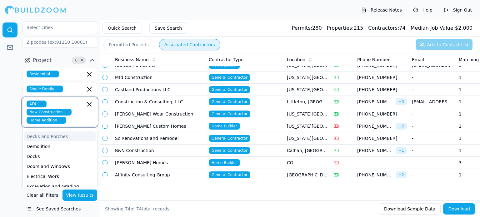
scroll to position [31, 0]
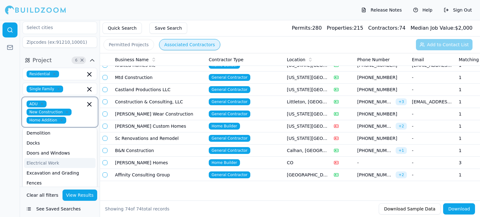
click at [50, 158] on div "Electrical Work" at bounding box center [60, 163] width 72 height 10
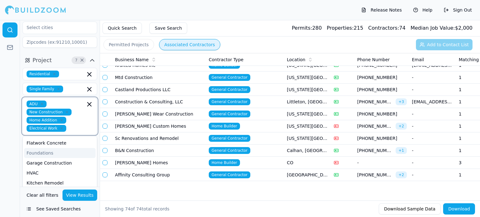
scroll to position [94, 0]
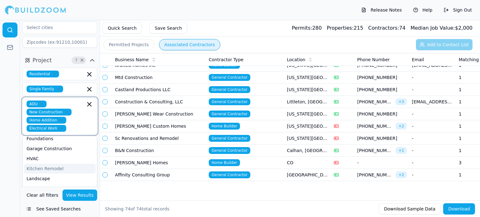
click at [64, 164] on div "Kitchen Remodel" at bounding box center [60, 169] width 72 height 10
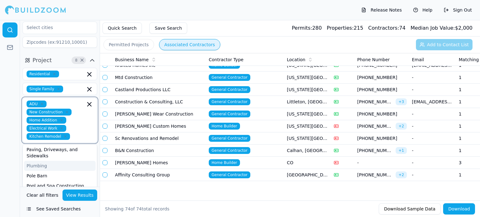
scroll to position [179, 0]
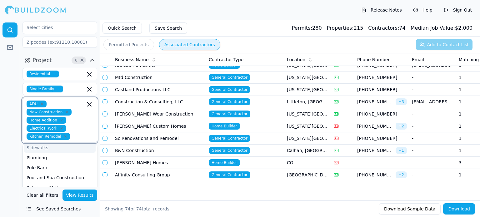
click at [63, 135] on icon "button" at bounding box center [65, 137] width 4 height 4
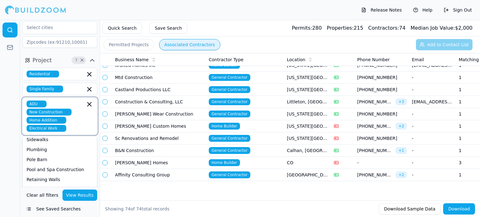
scroll to position [117, 0]
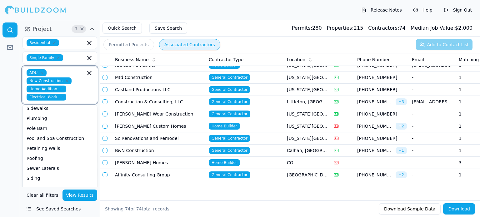
click at [63, 194] on div "Solar Installation" at bounding box center [60, 199] width 72 height 10
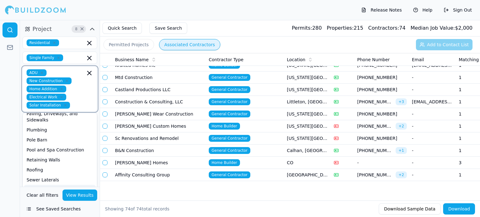
scroll to position [179, 0]
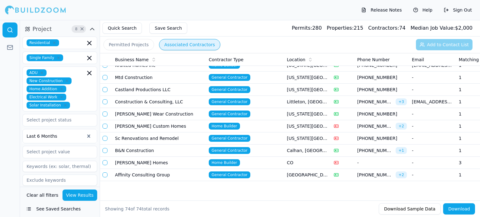
click at [81, 197] on button "View Results" at bounding box center [80, 195] width 35 height 11
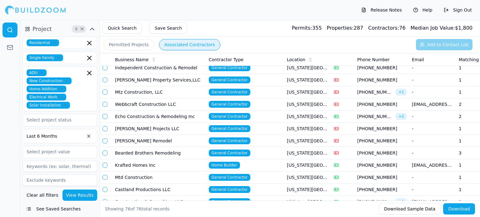
scroll to position [719, 0]
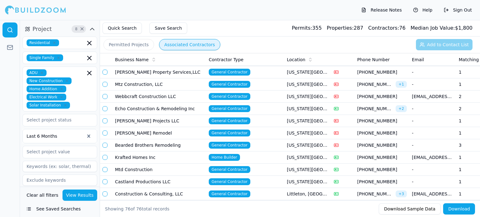
click at [228, 154] on span "Home Builder" at bounding box center [224, 157] width 31 height 7
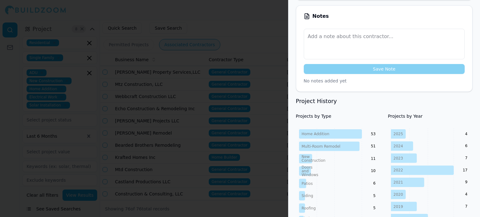
scroll to position [188, 0]
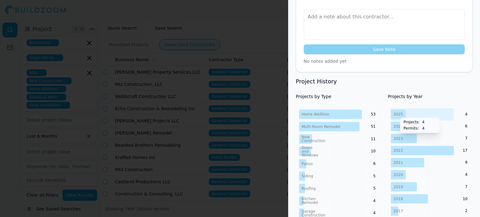
click at [397, 112] on tspan "2025" at bounding box center [399, 114] width 10 height 4
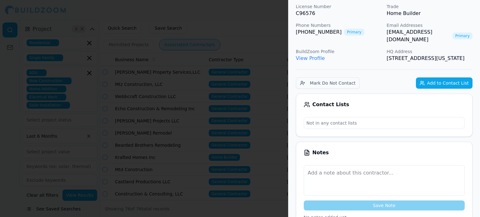
scroll to position [0, 0]
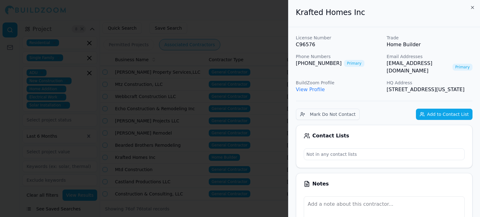
drag, startPoint x: 58, startPoint y: 16, endPoint x: 76, endPoint y: 13, distance: 18.7
click at [58, 16] on div at bounding box center [240, 108] width 480 height 217
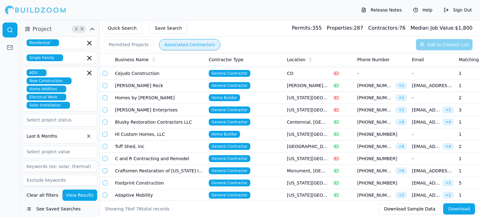
scroll to position [407, 0]
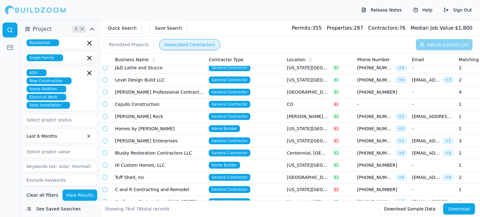
click at [183, 162] on td "Hl Custom Homes, LLC" at bounding box center [160, 165] width 94 height 12
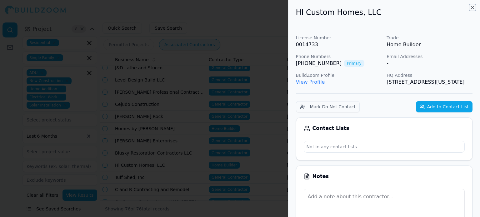
click at [472, 6] on icon "button" at bounding box center [473, 7] width 3 height 3
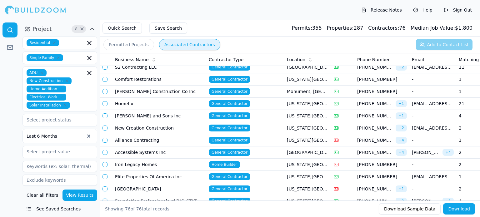
scroll to position [94, 0]
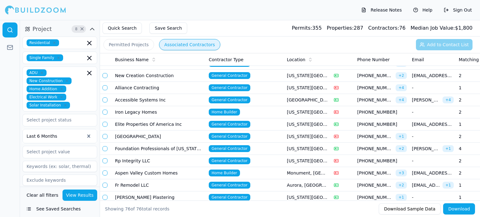
click at [215, 112] on span "Home Builder" at bounding box center [224, 112] width 31 height 7
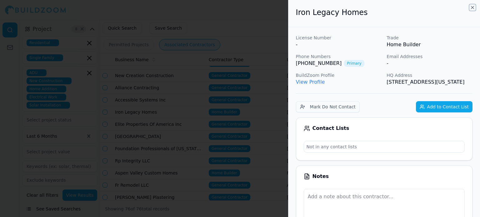
click at [473, 6] on icon "button" at bounding box center [472, 7] width 5 height 5
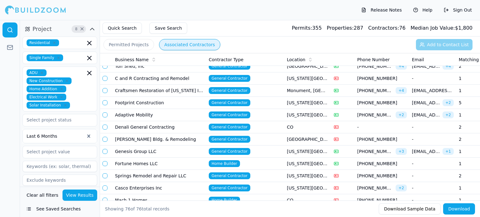
scroll to position [532, 0]
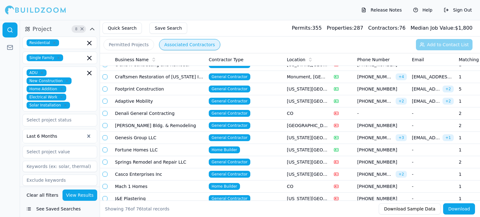
click at [149, 147] on td "Fortune Homes LLC" at bounding box center [160, 150] width 94 height 12
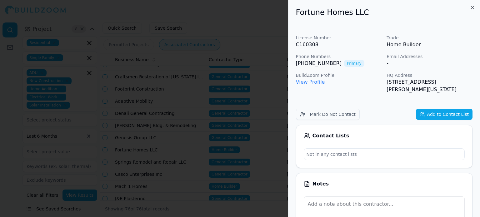
click at [311, 83] on link "View Profile" at bounding box center [310, 82] width 29 height 6
click at [472, 7] on icon "button" at bounding box center [472, 7] width 5 height 5
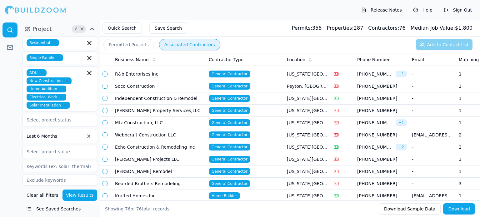
scroll to position [719, 0]
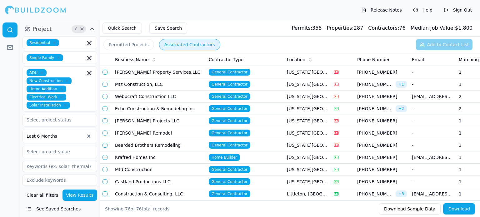
click at [174, 155] on td "Krafted Homes Inc" at bounding box center [160, 158] width 94 height 12
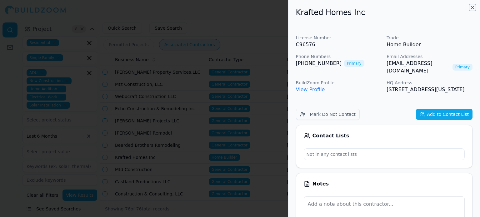
click at [473, 6] on icon "button" at bounding box center [472, 7] width 5 height 5
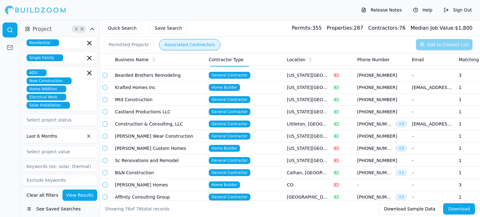
scroll to position [811, 0]
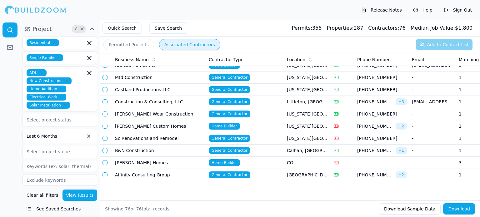
click at [187, 121] on td "[PERSON_NAME] Custom Homes" at bounding box center [160, 126] width 94 height 12
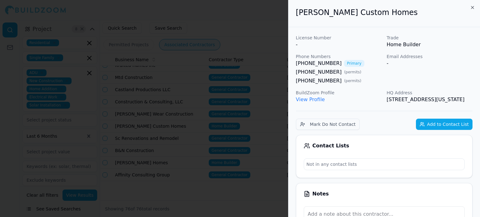
click at [263, 33] on div at bounding box center [240, 108] width 480 height 217
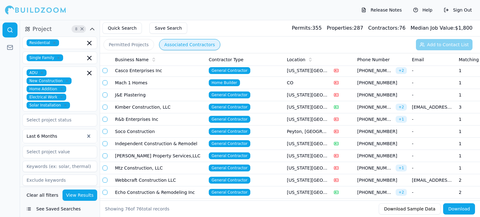
scroll to position [561, 0]
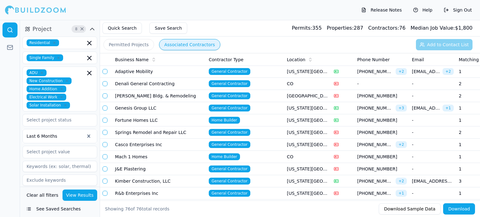
click at [135, 46] on button "Permitted Projects" at bounding box center [129, 44] width 51 height 11
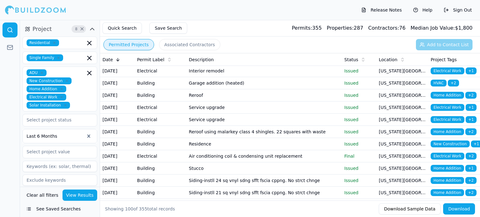
scroll to position [63, 0]
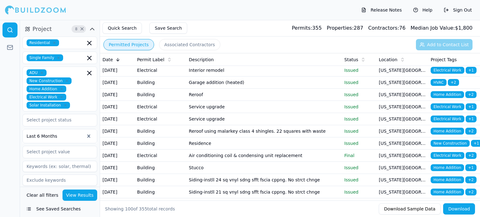
click at [278, 113] on td "Service upgrade" at bounding box center [263, 107] width 155 height 12
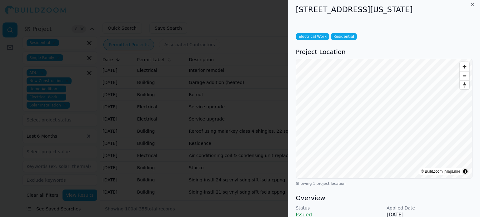
scroll to position [0, 0]
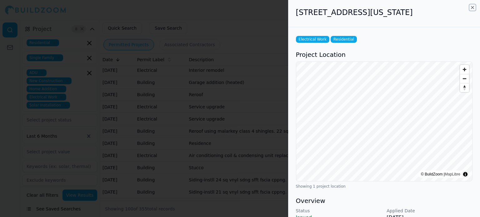
click at [473, 7] on icon "button" at bounding box center [472, 7] width 5 height 5
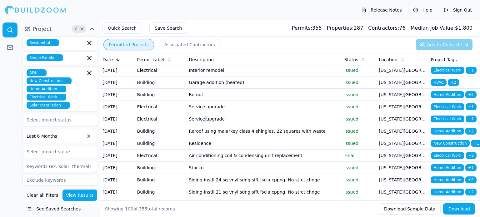
click at [204, 125] on td "Service upgrade" at bounding box center [263, 119] width 155 height 12
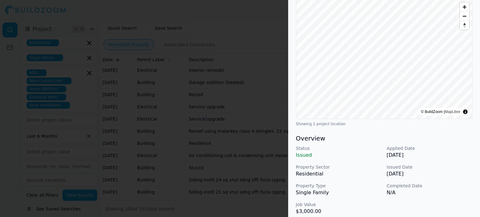
scroll to position [94, 0]
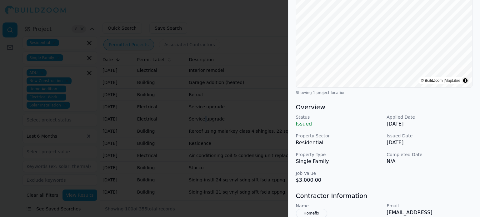
click at [241, 68] on div at bounding box center [240, 108] width 480 height 217
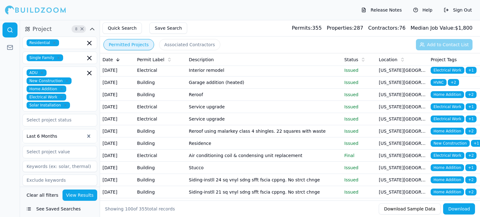
click at [282, 77] on td "Interior remodel" at bounding box center [263, 70] width 155 height 12
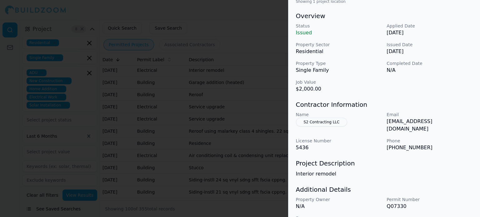
scroll to position [188, 0]
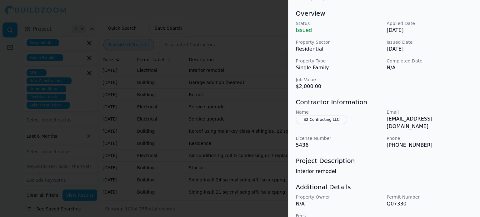
click at [235, 137] on div at bounding box center [240, 108] width 480 height 217
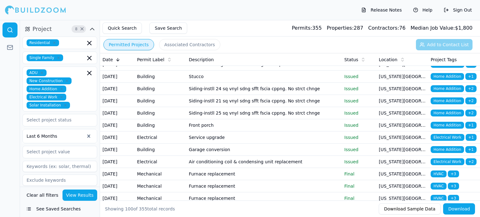
scroll to position [156, 0]
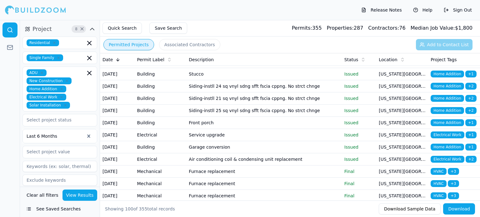
click at [78, 75] on div "ADU New Construction Home Addition Electrical Work Solar Installation" at bounding box center [60, 88] width 67 height 39
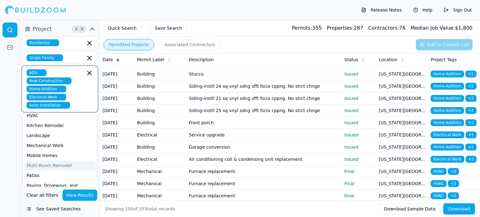
scroll to position [125, 0]
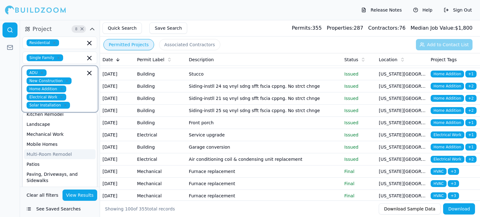
click at [67, 149] on div "Multi-Room Remodel" at bounding box center [60, 154] width 72 height 10
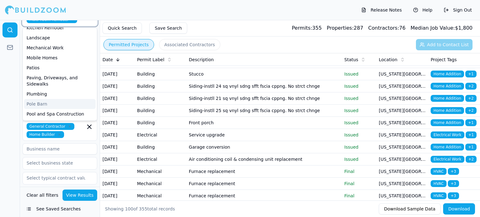
scroll to position [107, 0]
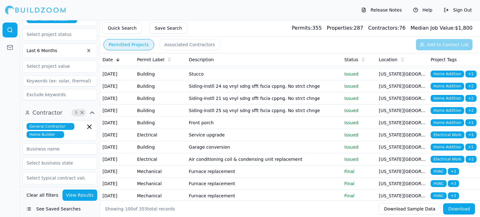
click at [83, 196] on button "View Results" at bounding box center [80, 195] width 35 height 11
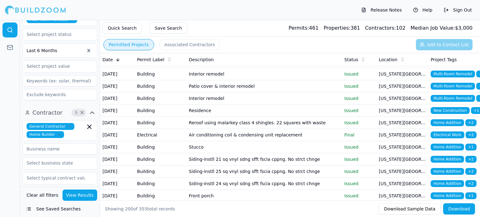
scroll to position [188, 0]
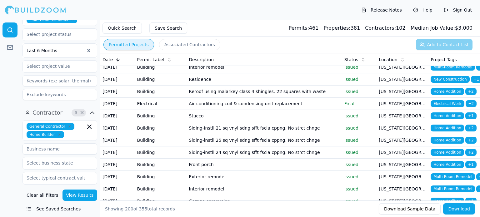
click at [175, 46] on button "Associated Contractors" at bounding box center [189, 44] width 61 height 11
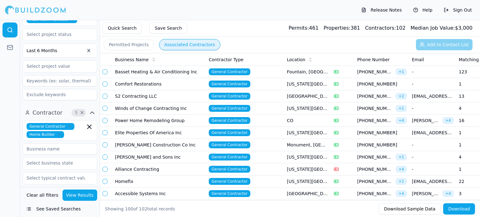
scroll to position [63, 0]
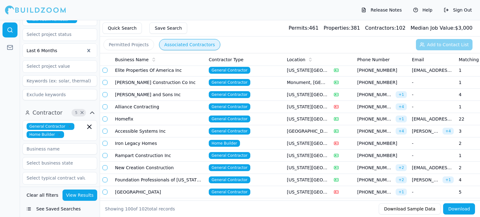
click at [170, 144] on td "Iron Legacy Homes" at bounding box center [160, 144] width 94 height 12
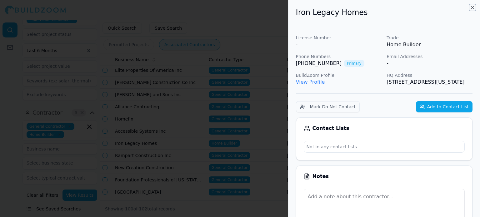
click at [472, 7] on icon "button" at bounding box center [472, 7] width 5 height 5
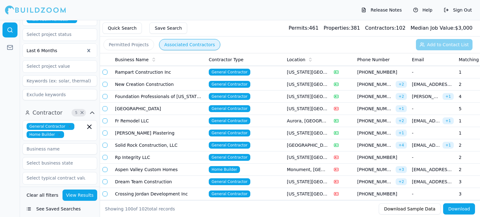
scroll to position [156, 0]
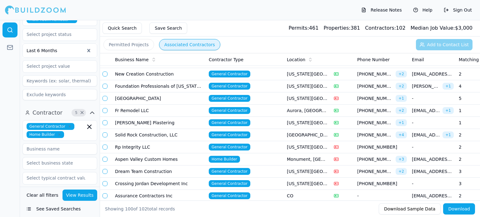
click at [181, 160] on td "Aspen Valley Custom Homes" at bounding box center [160, 160] width 94 height 12
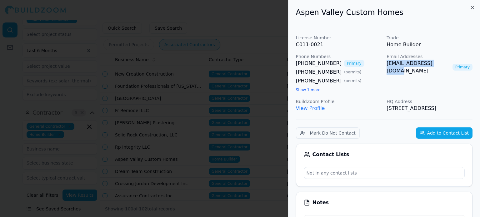
drag, startPoint x: 386, startPoint y: 64, endPoint x: 438, endPoint y: 66, distance: 52.3
click at [438, 66] on div "License Number C011-0021 Trade Home Builder Phone Numbers [PHONE_NUMBER] Primar…" at bounding box center [384, 74] width 177 height 78
copy link "[EMAIL_ADDRESS][DOMAIN_NAME]"
click at [276, 147] on div at bounding box center [240, 108] width 480 height 217
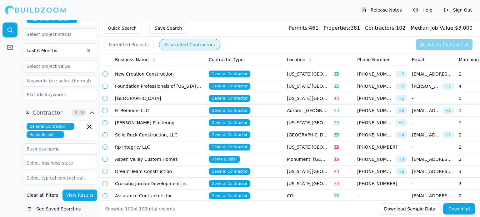
click at [266, 159] on td "Home Builder" at bounding box center [245, 160] width 78 height 12
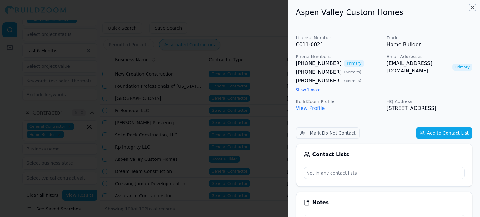
click at [473, 8] on icon "button" at bounding box center [472, 7] width 5 height 5
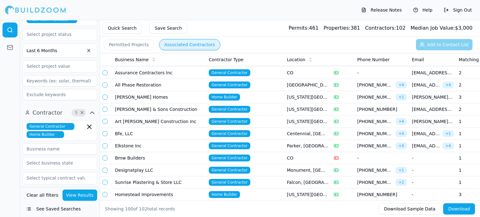
scroll to position [313, 0]
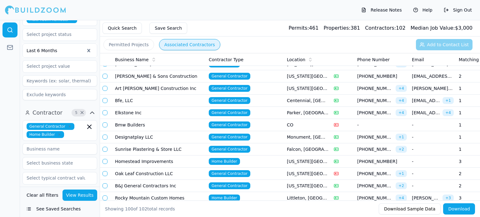
click at [263, 159] on td "Home Builder" at bounding box center [245, 162] width 78 height 12
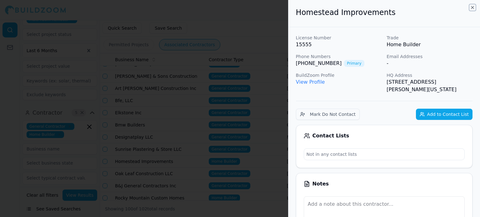
click at [472, 7] on icon "button" at bounding box center [473, 7] width 3 height 3
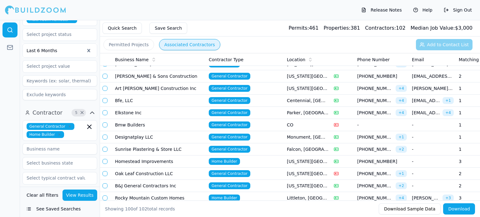
scroll to position [375, 0]
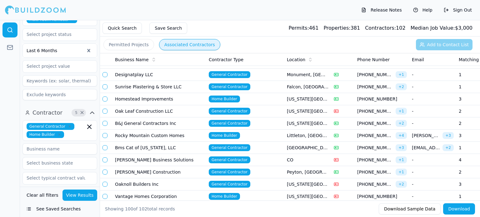
click at [271, 135] on td "Home Builder" at bounding box center [245, 136] width 78 height 12
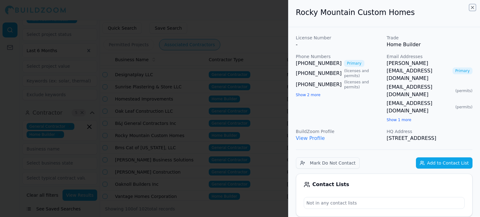
click at [472, 7] on icon "button" at bounding box center [472, 7] width 5 height 5
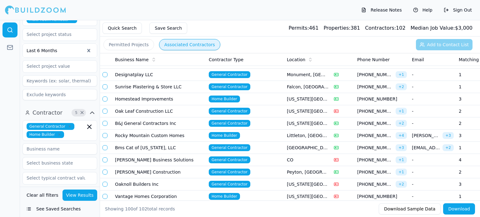
click at [31, 11] on div at bounding box center [35, 10] width 61 height 13
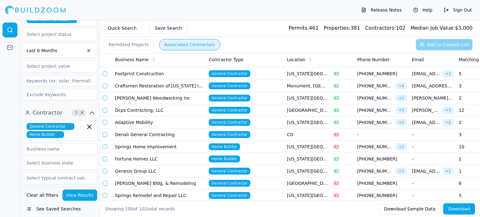
scroll to position [719, 0]
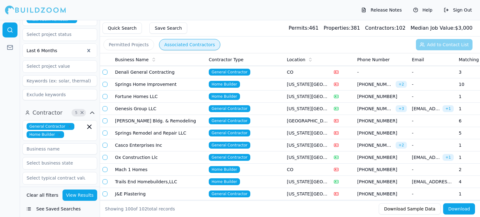
click at [189, 177] on td "Trails End Homebuilders,LLC" at bounding box center [160, 182] width 94 height 12
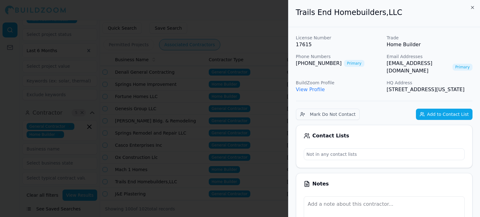
click at [309, 87] on link "View Profile" at bounding box center [310, 90] width 29 height 6
click at [376, 64] on div "[PHONE_NUMBER] Primary" at bounding box center [339, 64] width 86 height 8
drag, startPoint x: 386, startPoint y: 62, endPoint x: 440, endPoint y: 62, distance: 53.5
click at [440, 62] on div "License Number 17615 Trade Home Builder Phone Numbers [PHONE_NUMBER] Primary Em…" at bounding box center [384, 64] width 177 height 59
copy link "[EMAIL_ADDRESS][DOMAIN_NAME]"
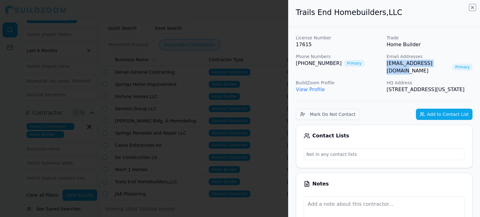
click at [473, 6] on icon "button" at bounding box center [472, 7] width 5 height 5
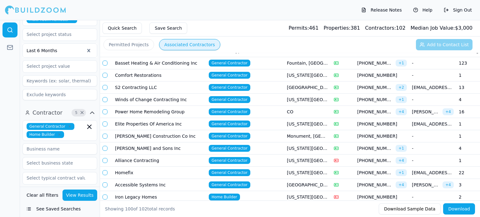
scroll to position [0, 0]
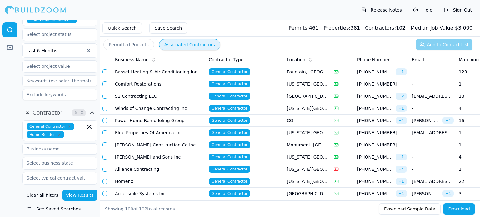
click at [8, 7] on div at bounding box center [35, 10] width 61 height 13
click at [9, 30] on icon at bounding box center [10, 30] width 6 height 6
click at [54, 8] on div at bounding box center [35, 10] width 61 height 13
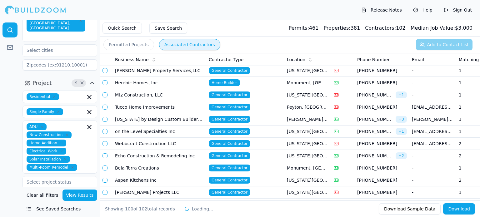
scroll to position [938, 0]
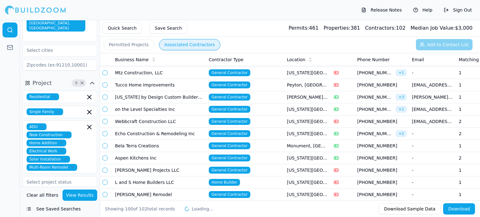
click at [132, 42] on button "Permitted Projects" at bounding box center [129, 44] width 51 height 11
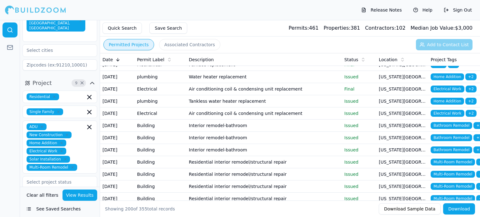
scroll to position [969, 0]
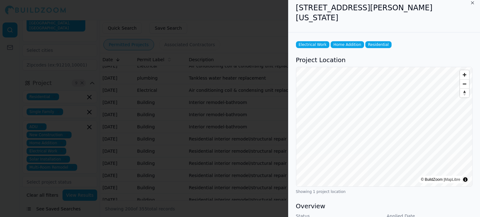
scroll to position [0, 0]
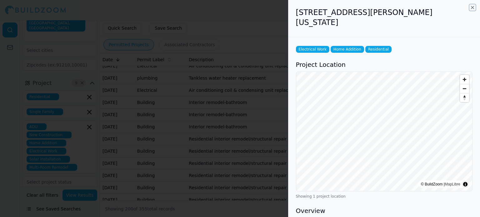
click at [473, 9] on icon "button" at bounding box center [472, 7] width 5 height 5
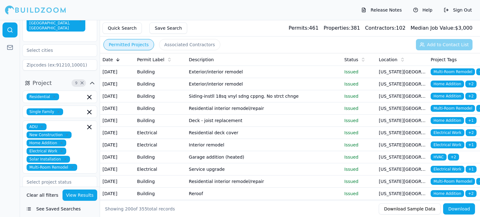
click at [250, 72] on td "Exterior/interior remodel" at bounding box center [263, 72] width 155 height 12
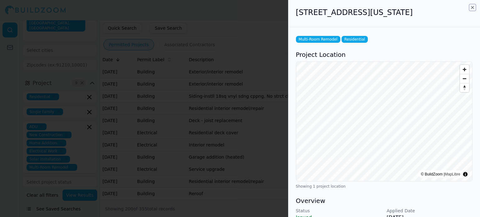
click at [474, 7] on icon "button" at bounding box center [472, 7] width 5 height 5
